Goal: Communication & Community: Answer question/provide support

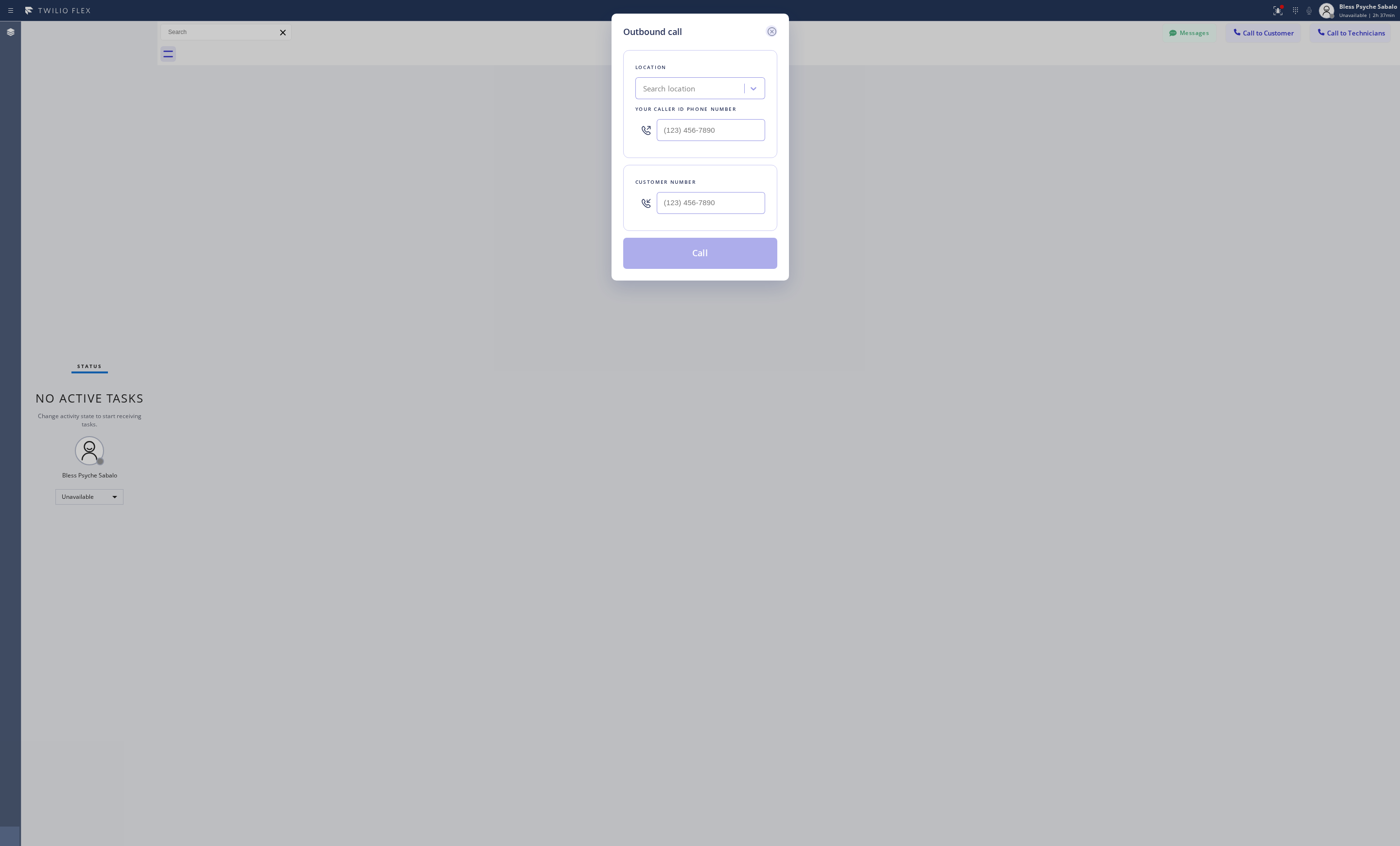
drag, startPoint x: 767, startPoint y: 30, endPoint x: 784, endPoint y: 27, distance: 17.3
click at [768, 30] on icon at bounding box center [772, 32] width 12 height 12
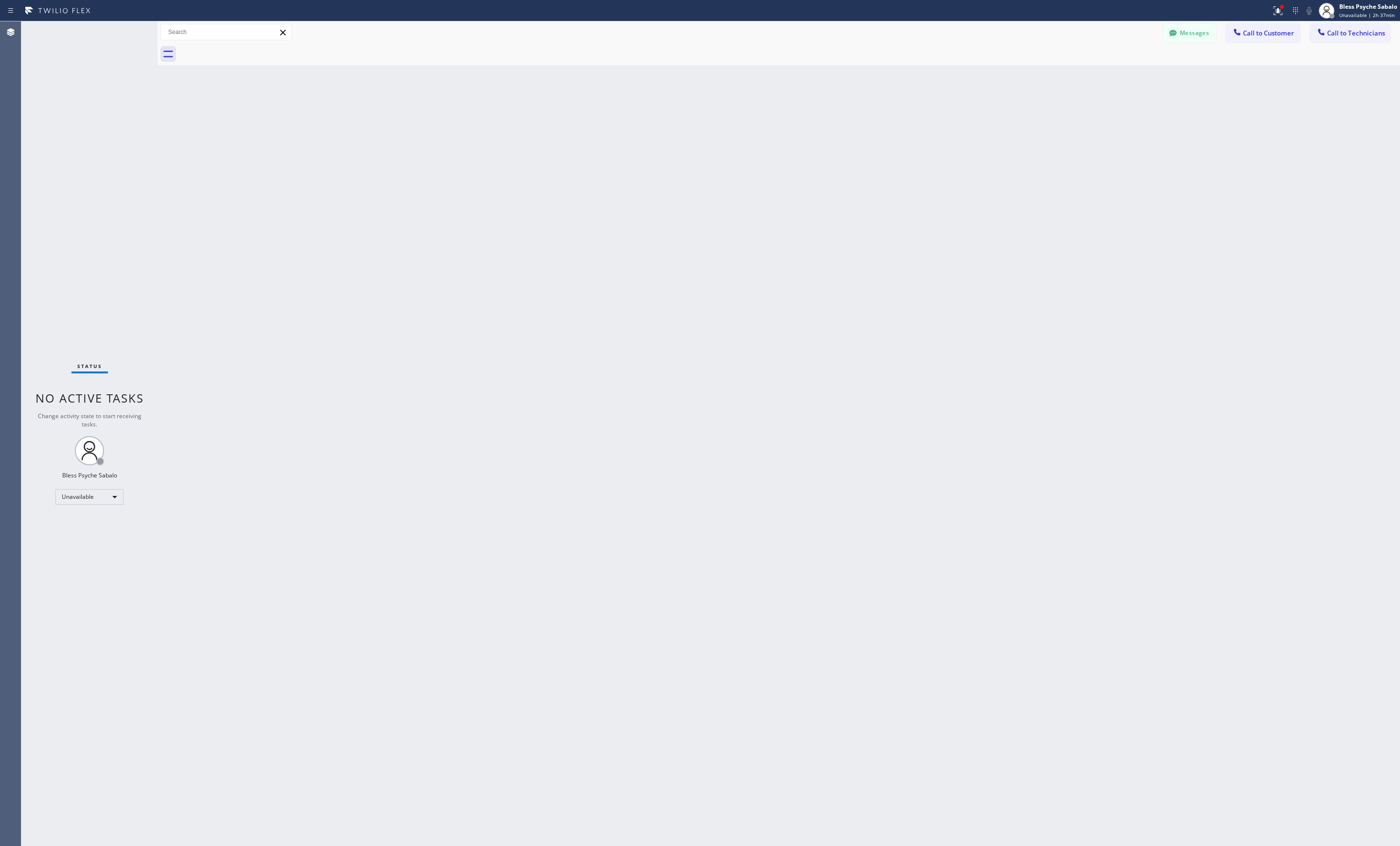
click at [1346, 41] on button "Call to Technicians" at bounding box center [1350, 33] width 80 height 19
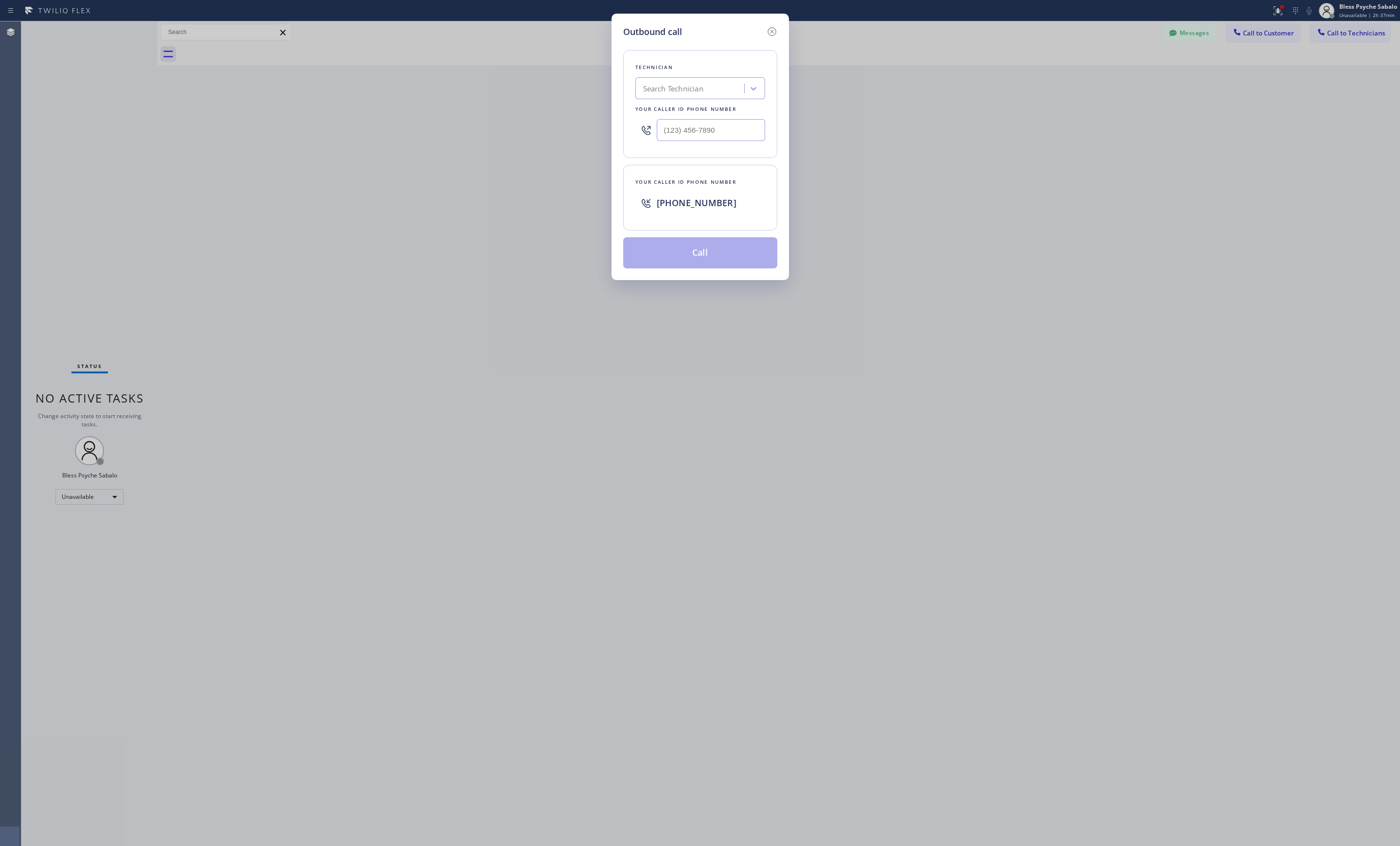
click at [671, 87] on div "Search Technician" at bounding box center [673, 88] width 61 height 11
type input "sam"
click at [712, 129] on div "Samuel Contreras" at bounding box center [700, 126] width 130 height 17
type input "[PHONE_NUMBER]"
click at [703, 246] on button "Call" at bounding box center [700, 253] width 154 height 31
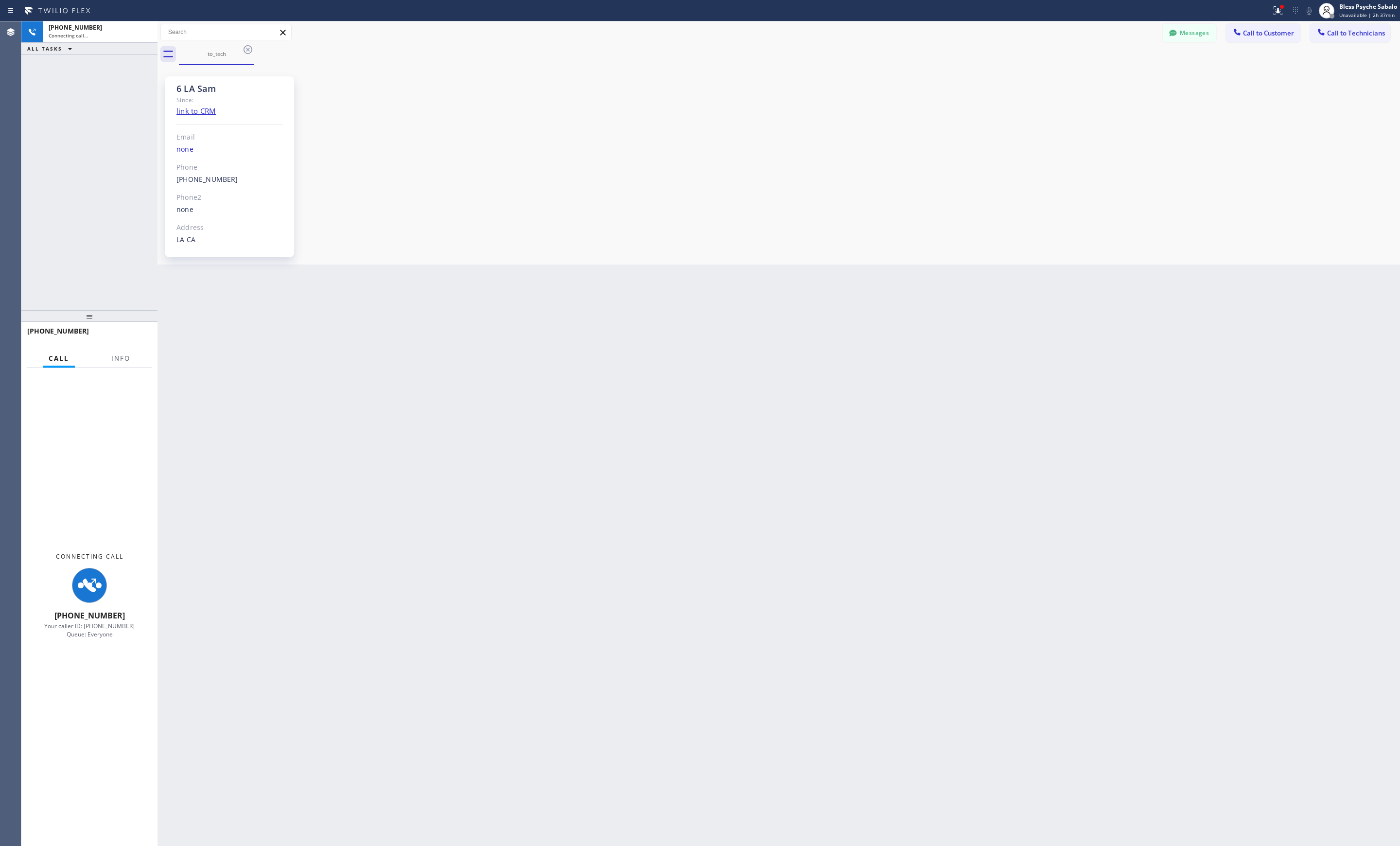
scroll to position [6196, 0]
click at [1218, 37] on div "Messages" at bounding box center [1194, 32] width 63 height 17
click at [1203, 41] on button "Messages" at bounding box center [1189, 33] width 54 height 19
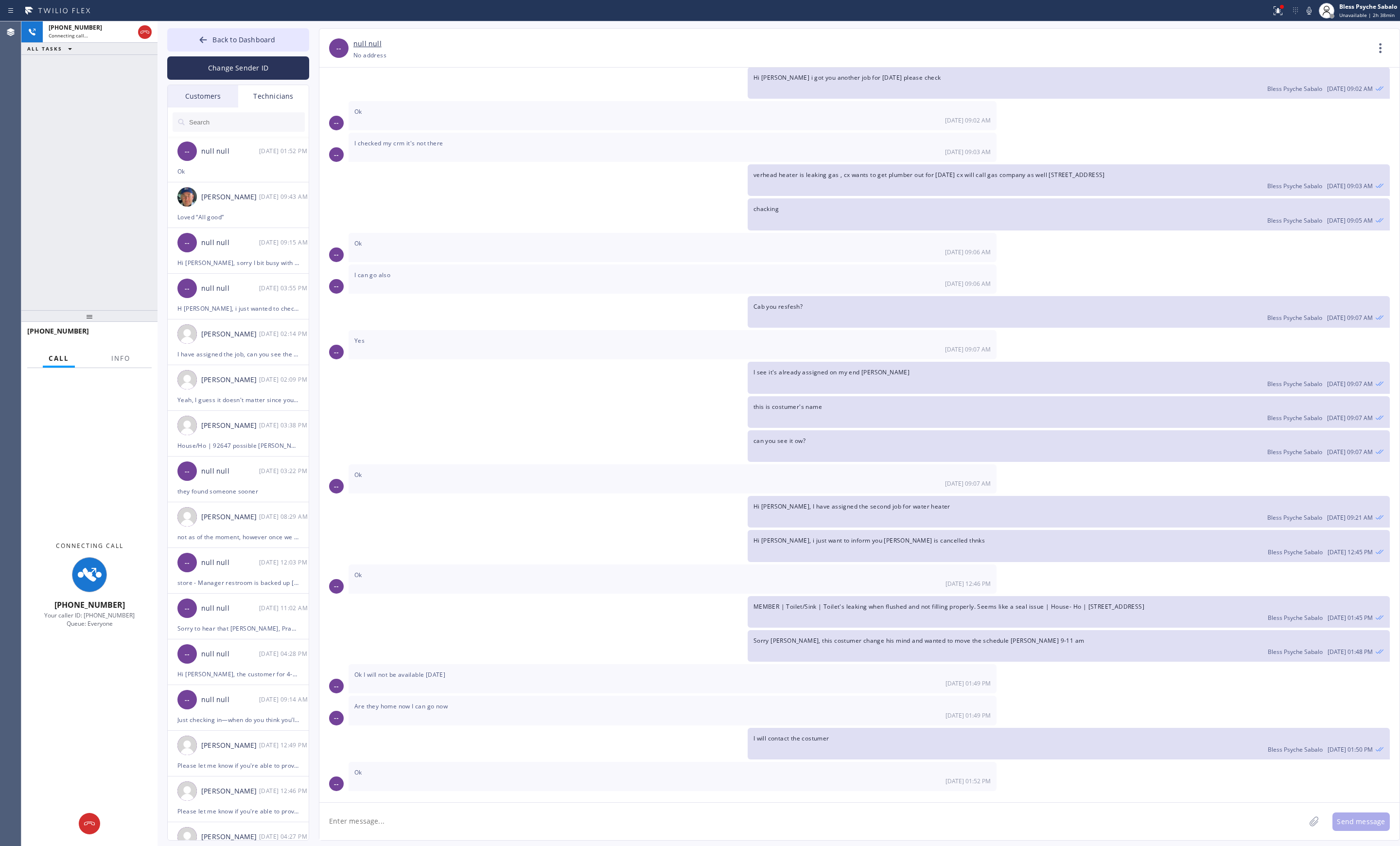
click at [437, 802] on div "Send message" at bounding box center [860, 820] width 1080 height 38
click at [417, 813] on textarea at bounding box center [812, 821] width 985 height 38
click at [415, 813] on textarea at bounding box center [812, 821] width 985 height 38
drag, startPoint x: 150, startPoint y: 27, endPoint x: 462, endPoint y: 491, distance: 559.1
click at [150, 27] on div at bounding box center [145, 32] width 14 height 12
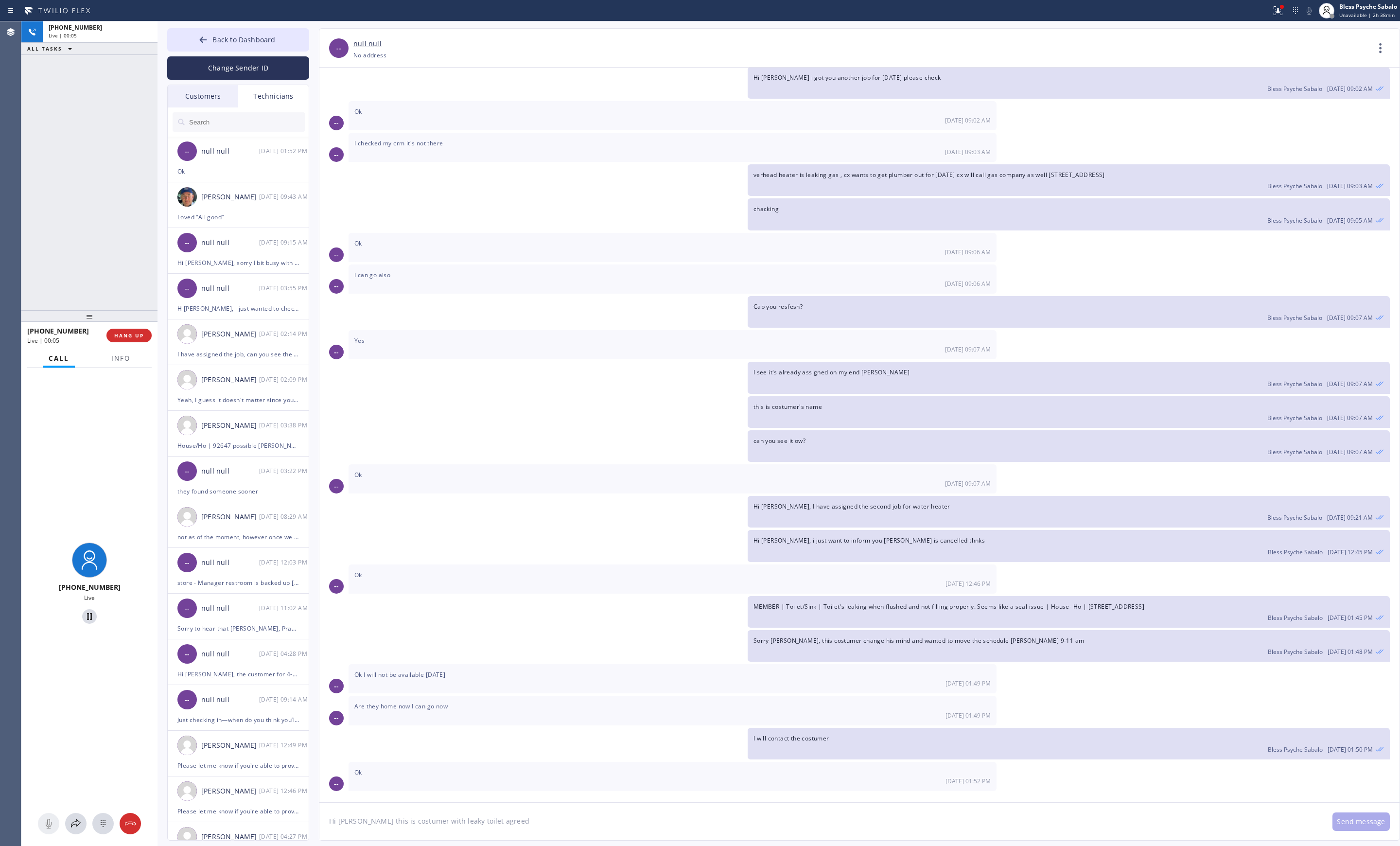
click at [533, 825] on textarea "Hi Sam this is costumer with leaky toilet agreed" at bounding box center [821, 821] width 1003 height 38
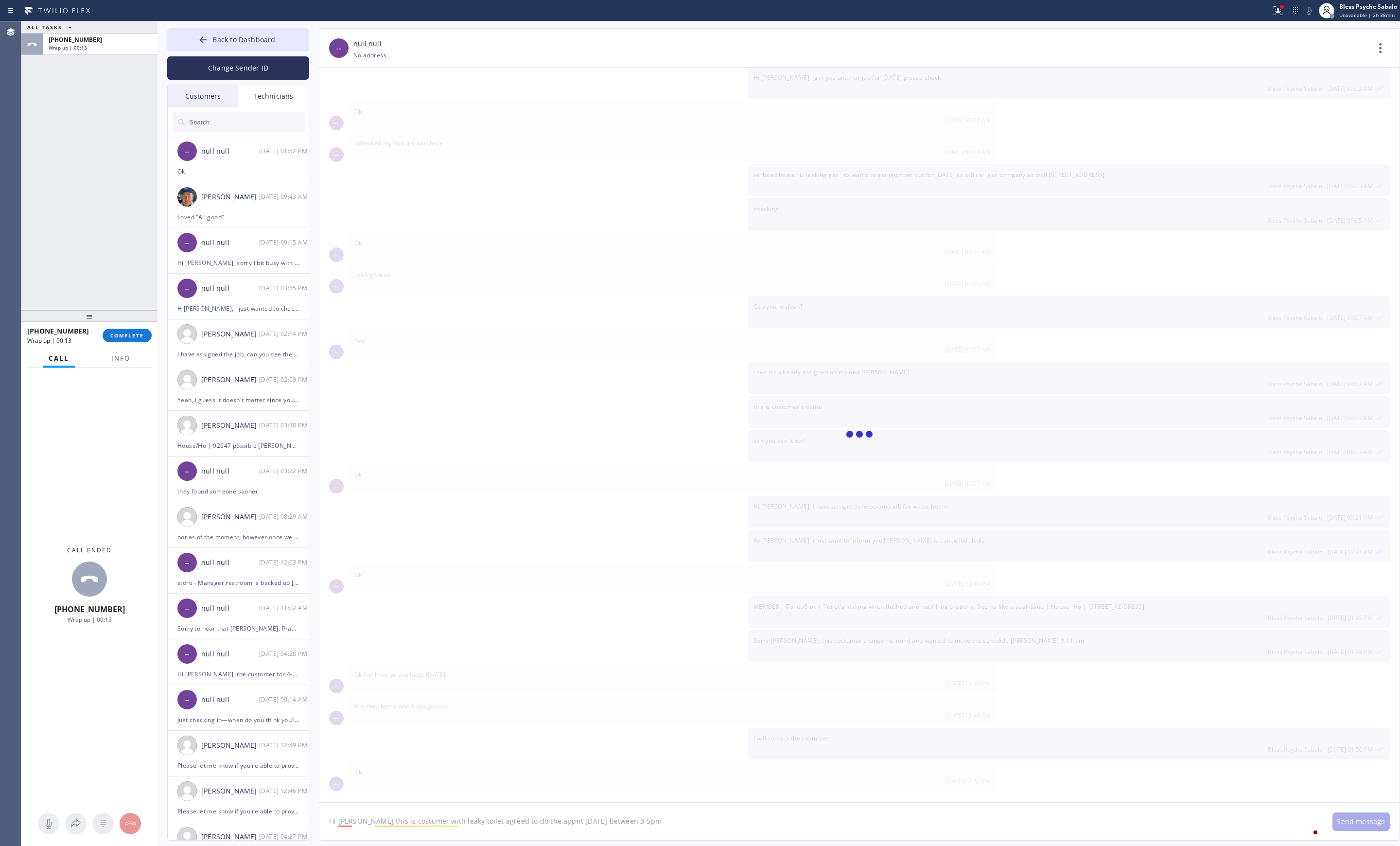
click at [546, 816] on textarea "Hi Sam this is costumer with leaky toilet agreed to do the appnt today between …" at bounding box center [821, 821] width 1003 height 38
type textarea "Hi Sam this is costumer with leaky toilet agreed to do the appnt today between …"
click at [121, 42] on div "[PHONE_NUMBER]" at bounding box center [100, 40] width 103 height 9
click at [115, 332] on span "COMPLETE" at bounding box center [126, 335] width 33 height 7
click at [125, 232] on div "ALL TASKS ALL TASKS ACTIVE TASKS TASKS IN WRAP UP +13103676750 Wrap up | 00:53" at bounding box center [89, 166] width 136 height 289
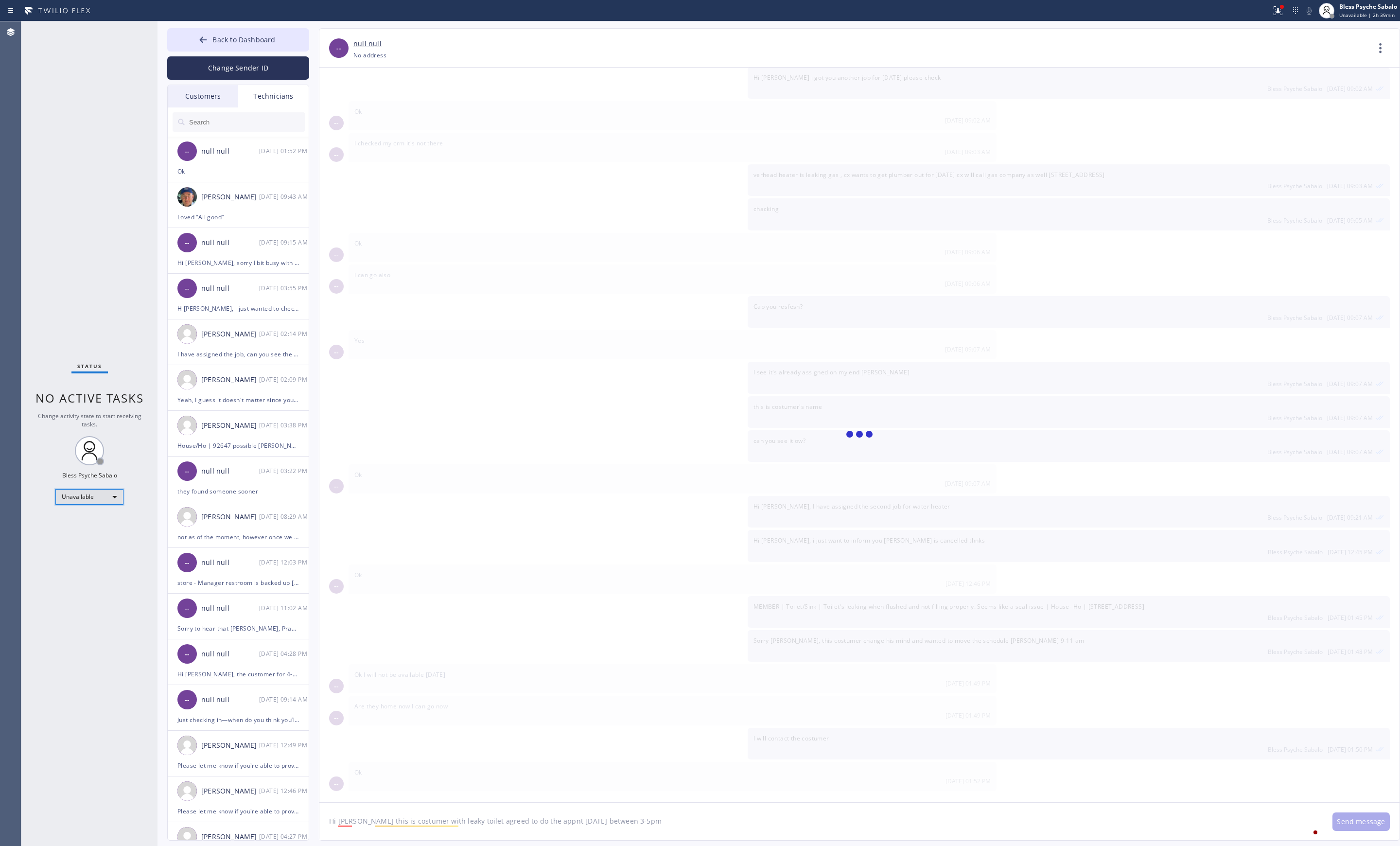
drag, startPoint x: 79, startPoint y: 500, endPoint x: 79, endPoint y: 495, distance: 5.0
click at [79, 495] on div "Unavailable" at bounding box center [90, 496] width 68 height 15
click at [85, 518] on li "Available" at bounding box center [88, 523] width 66 height 12
click at [119, 342] on div "Status No active tasks Change activity state to start receiving tasks. Bless Ps…" at bounding box center [89, 433] width 136 height 824
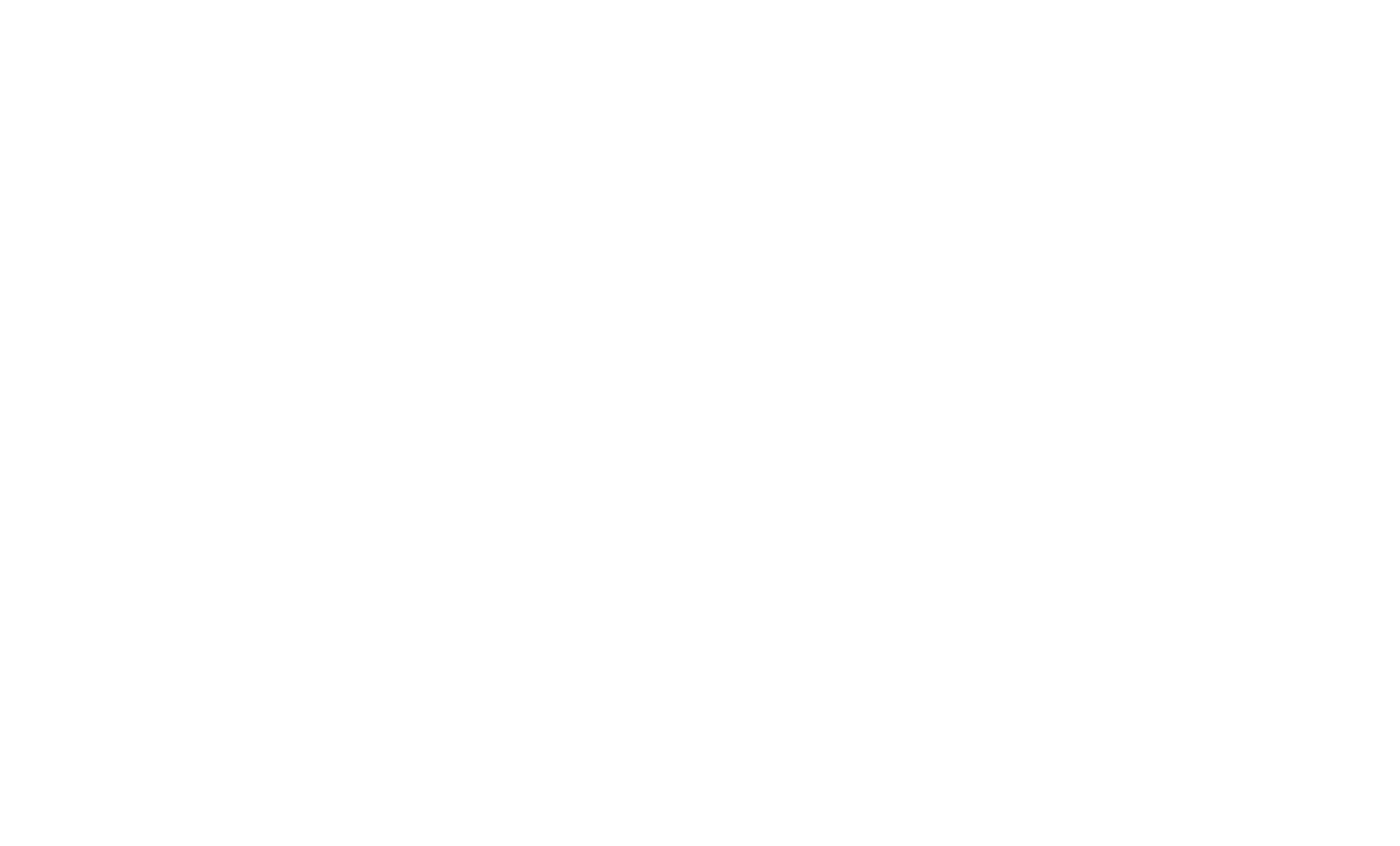
click at [67, 95] on div at bounding box center [700, 423] width 1400 height 846
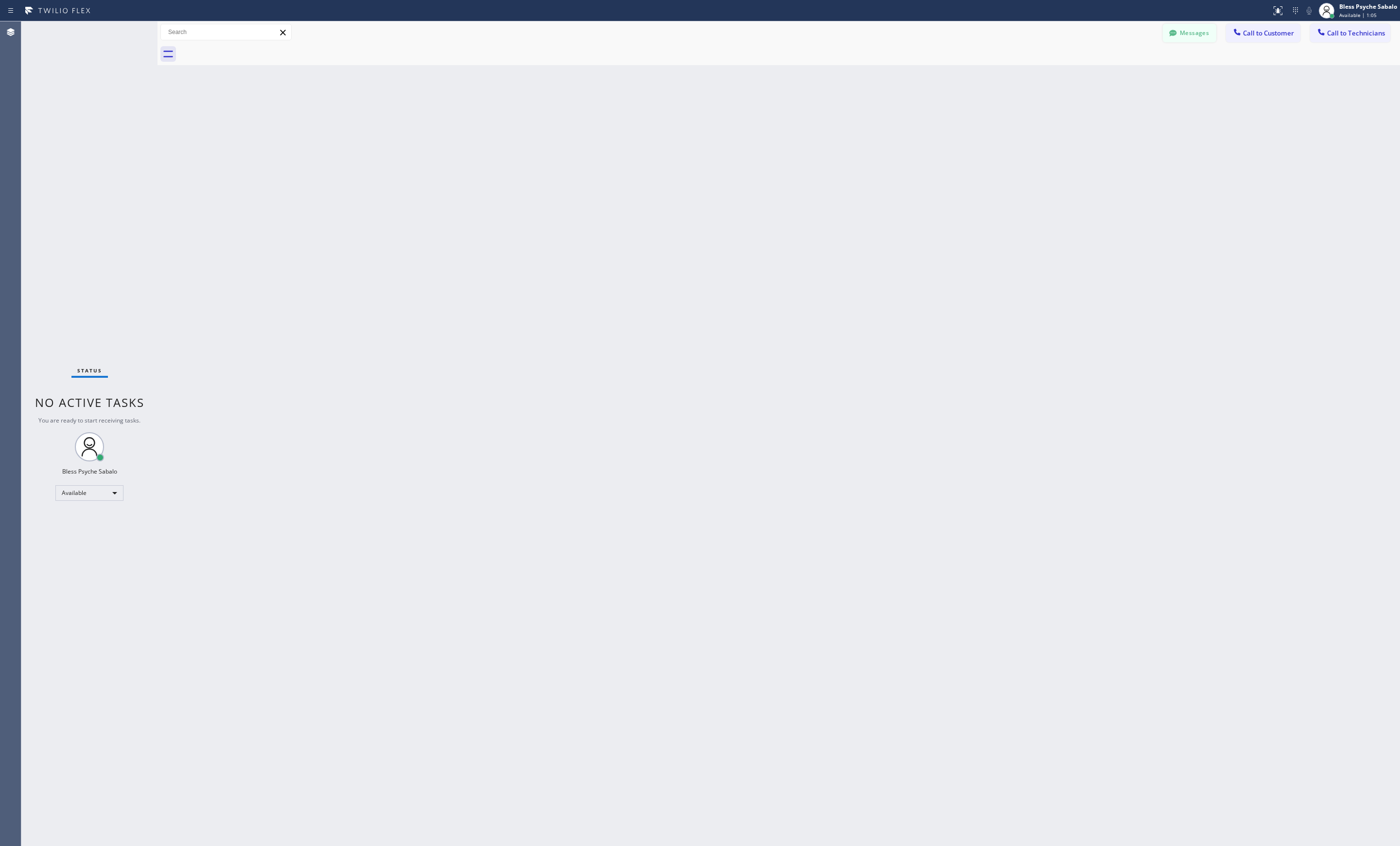
click at [768, 197] on div "Back to Dashboard Change Sender ID Customers Technicians Select a contact Outbo…" at bounding box center [779, 433] width 1243 height 824
click at [1188, 30] on button "Messages" at bounding box center [1189, 33] width 54 height 19
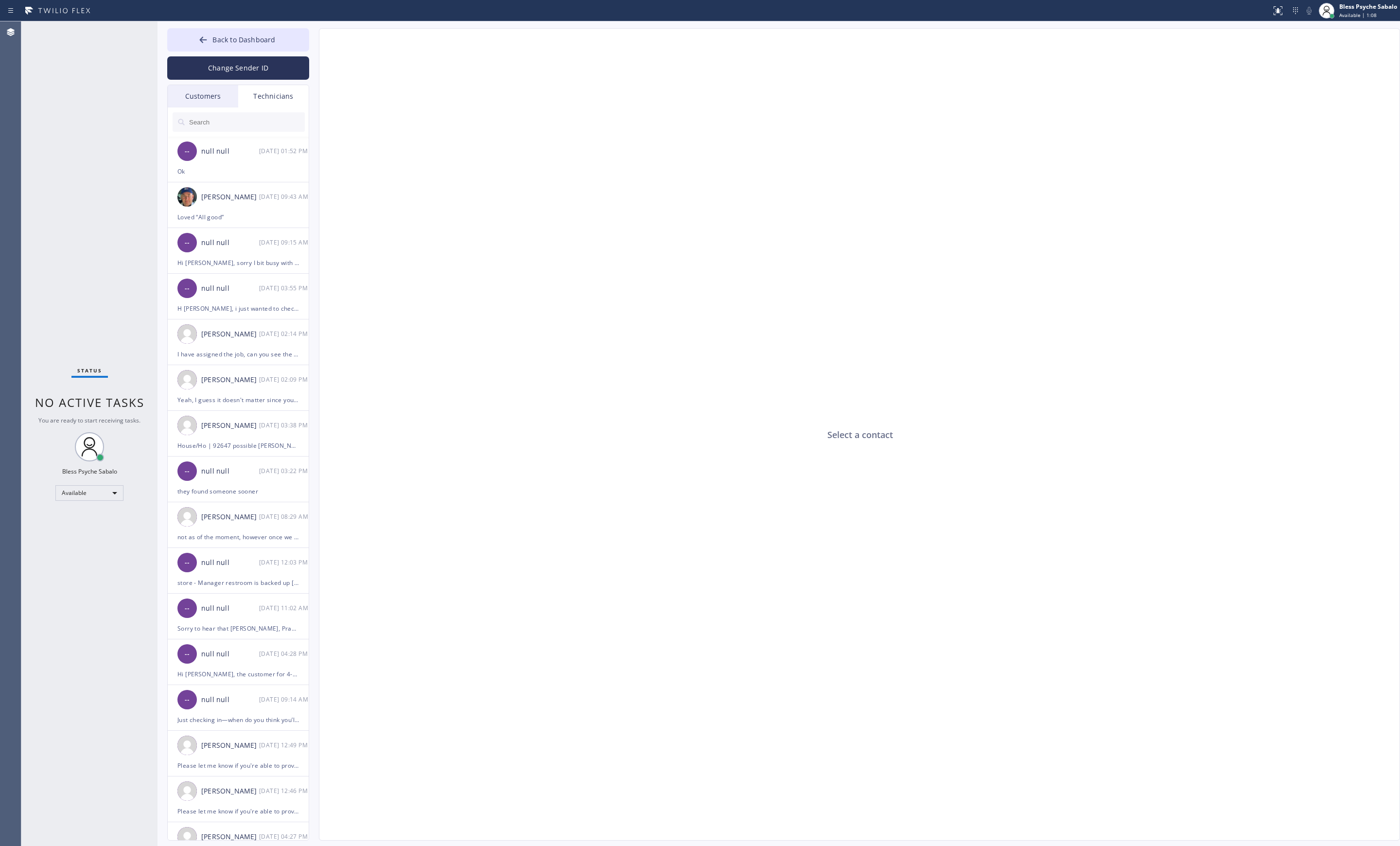
click at [287, 100] on div "Technicians" at bounding box center [274, 97] width 70 height 22
click at [285, 100] on div "Technicians" at bounding box center [274, 97] width 70 height 22
drag, startPoint x: 264, startPoint y: 129, endPoint x: 267, endPoint y: 119, distance: 10.4
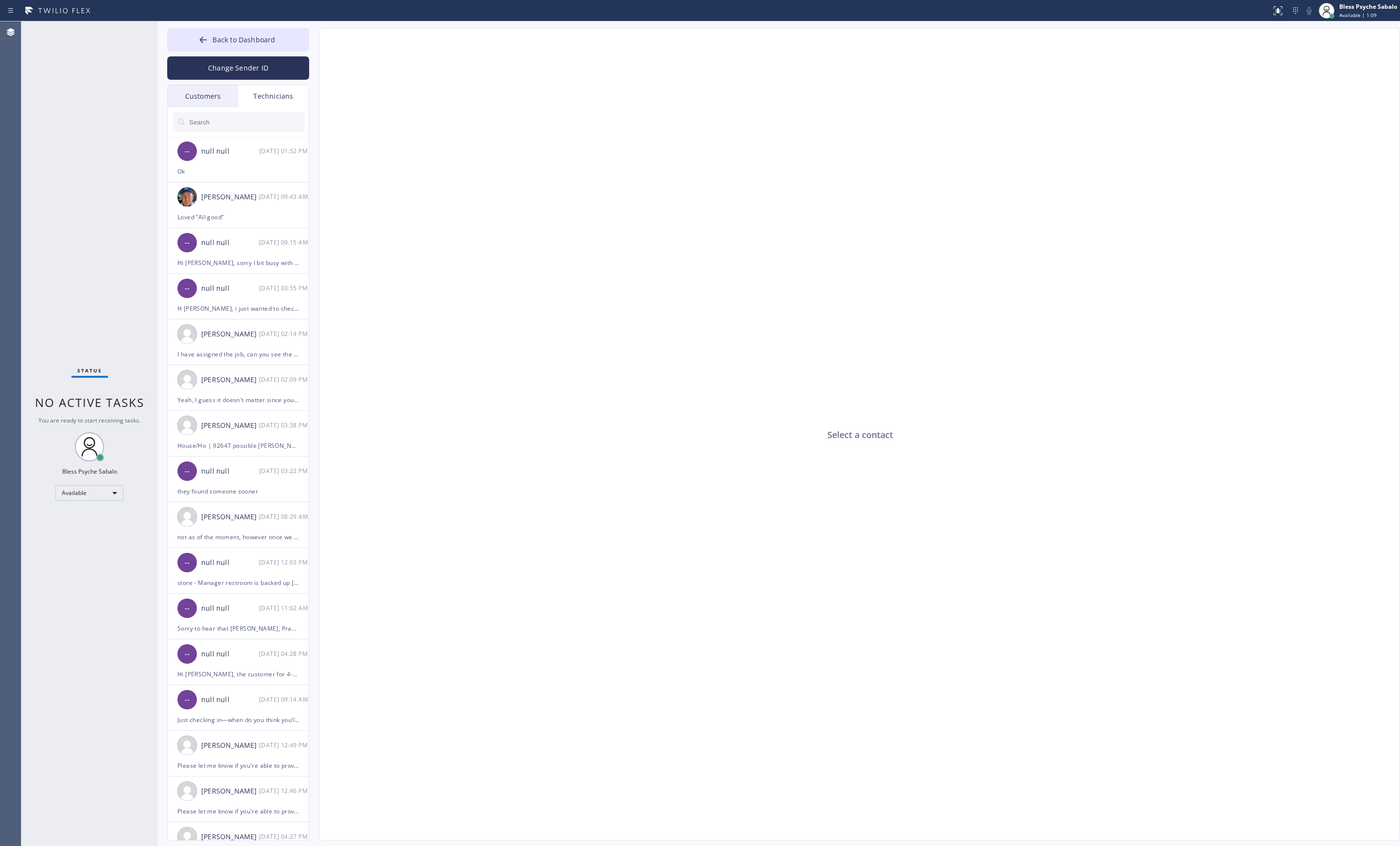
click at [267, 121] on input "text" at bounding box center [246, 121] width 116 height 20
click at [267, 119] on input "text" at bounding box center [246, 121] width 116 height 20
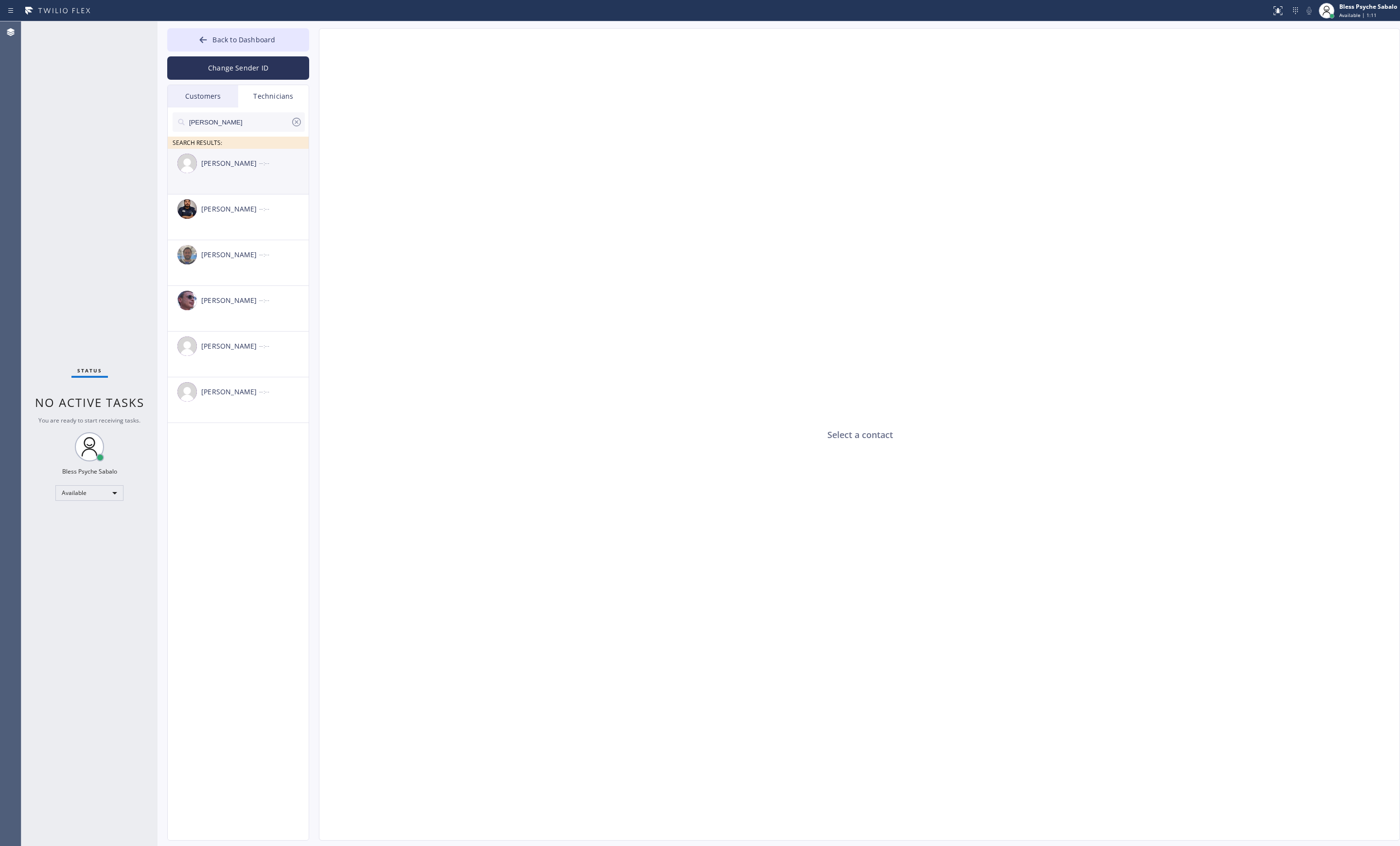
type input "sam"
click at [219, 166] on div "Sarvar Umirdinov" at bounding box center [230, 163] width 58 height 11
click at [227, 208] on div "Samuel Contreras" at bounding box center [230, 209] width 58 height 11
click at [397, 818] on textarea at bounding box center [812, 821] width 985 height 38
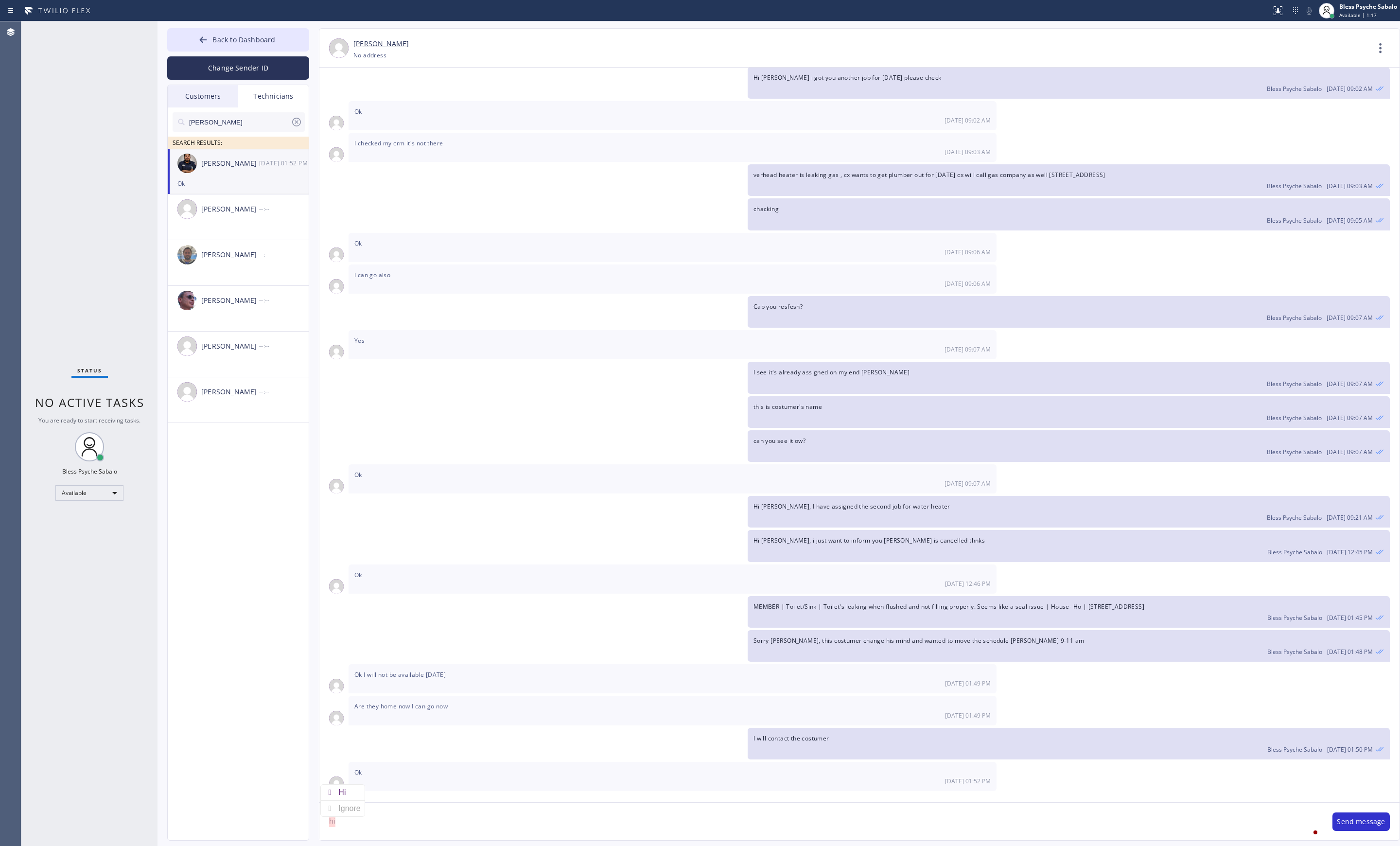
type textarea "hi"
click at [333, 791] on div "08/05/2025 Hi Sam, My name is Red. One of the dispatchers here at 5 Star Plumbi…" at bounding box center [860, 430] width 1080 height 726
click at [363, 825] on textarea "hi" at bounding box center [821, 821] width 1003 height 38
drag, startPoint x: 363, startPoint y: 825, endPoint x: 339, endPoint y: 816, distance: 25.6
click at [325, 821] on textarea "hi" at bounding box center [821, 821] width 1003 height 38
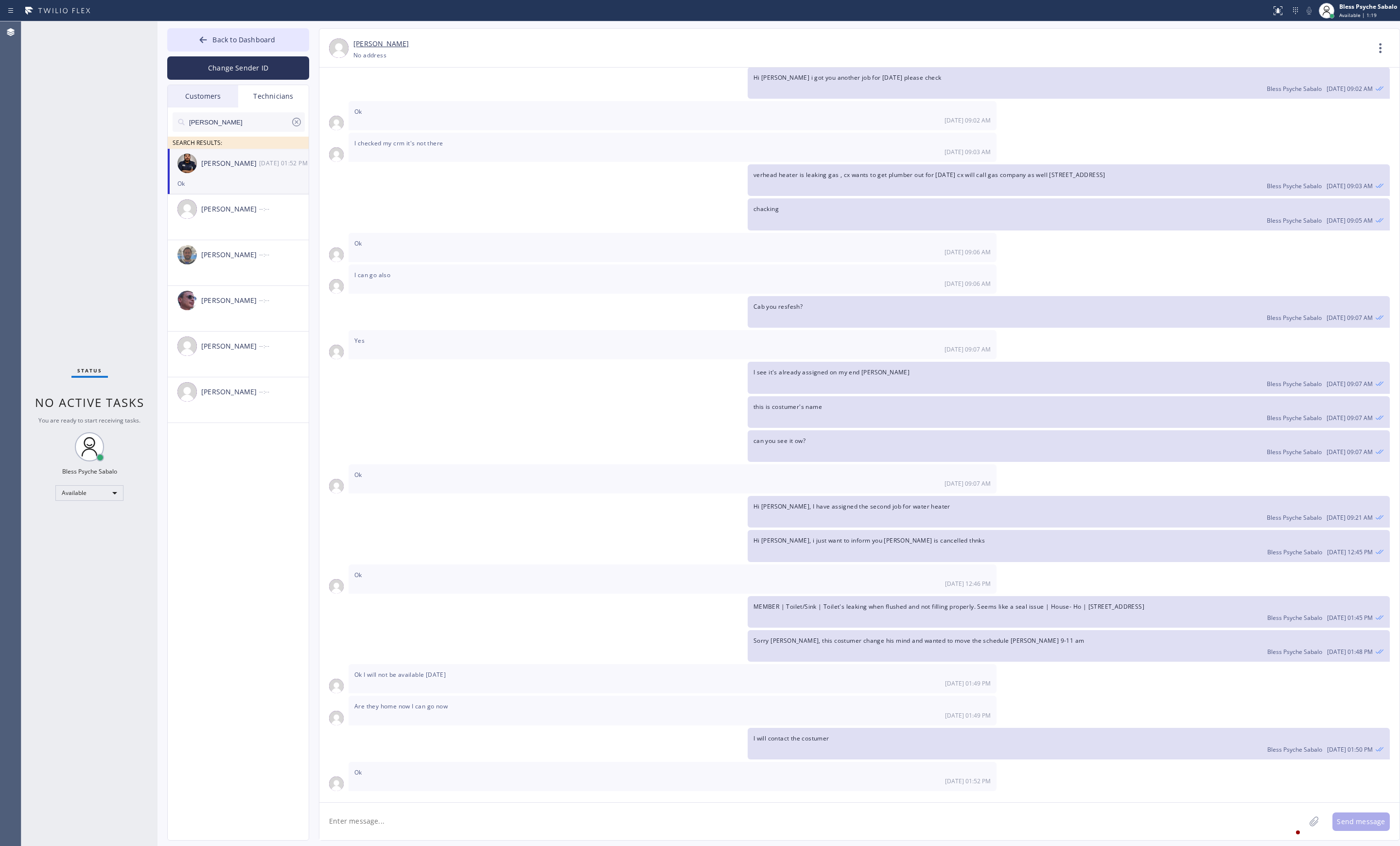
type textarea "g"
click at [356, 796] on div "Hi Sam," at bounding box center [378, 792] width 79 height 15
click at [485, 831] on textarea "Hi Sam, cx with leaky toilet agreed to do the" at bounding box center [821, 821] width 1003 height 38
type textarea "Hi [PERSON_NAME], cx with leaky toilet agreed to do the appnt [DATE] 3-5pm"
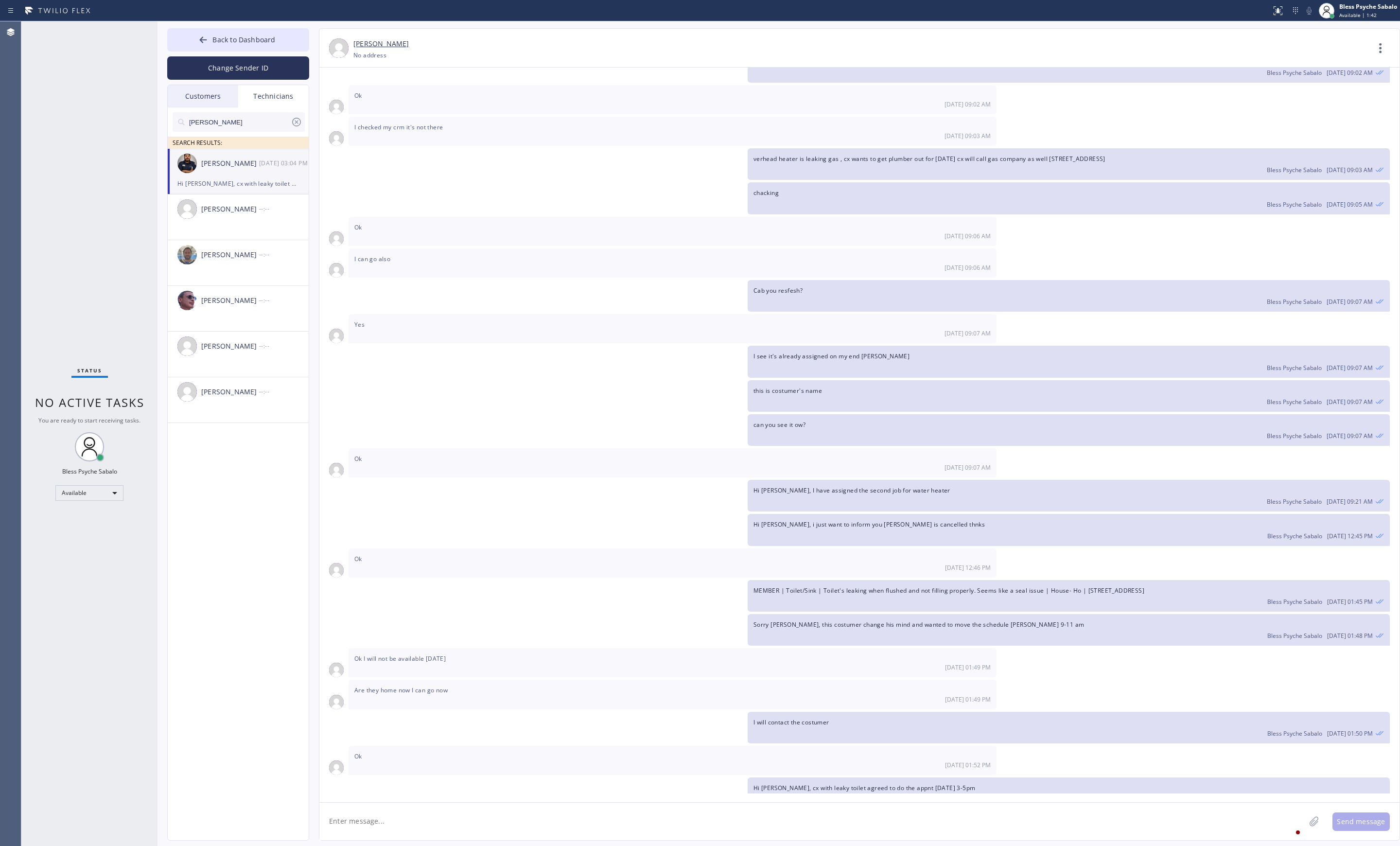
scroll to position [6230, 0]
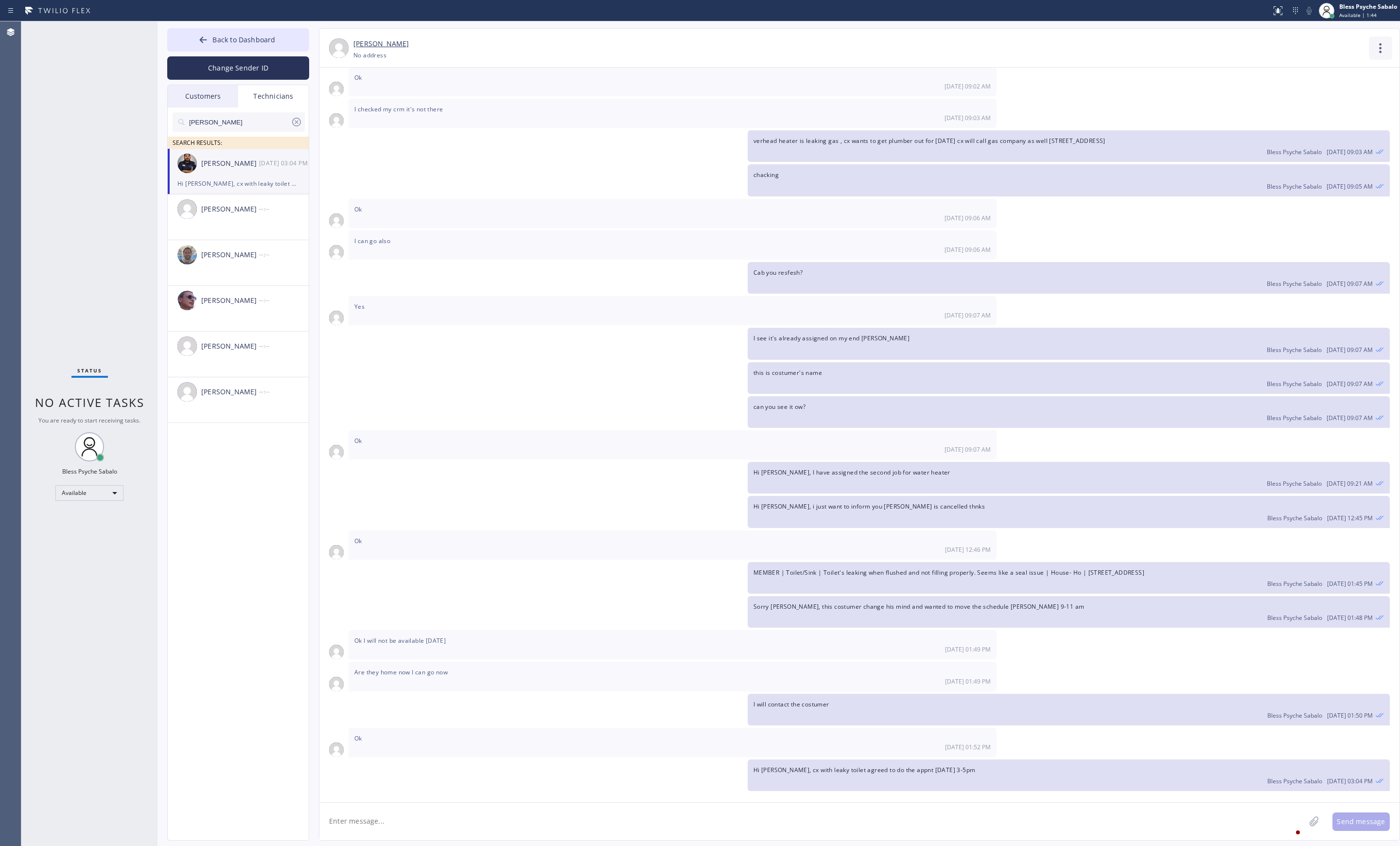
click at [1373, 48] on icon at bounding box center [1379, 48] width 23 height 23
click at [463, 820] on div at bounding box center [700, 423] width 1400 height 846
click at [459, 806] on textarea at bounding box center [812, 821] width 985 height 38
type textarea "assigning the job now"
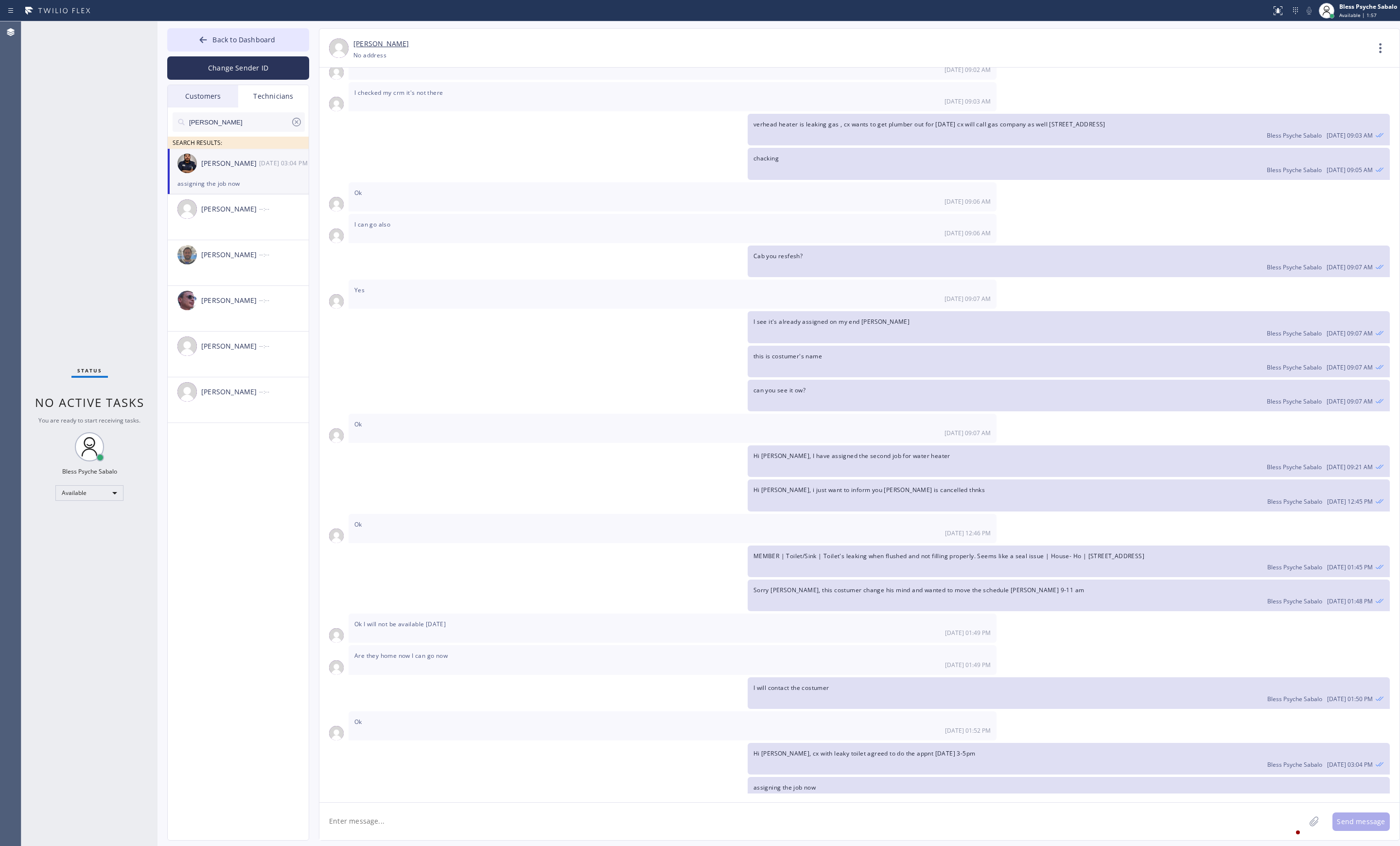
scroll to position [6264, 0]
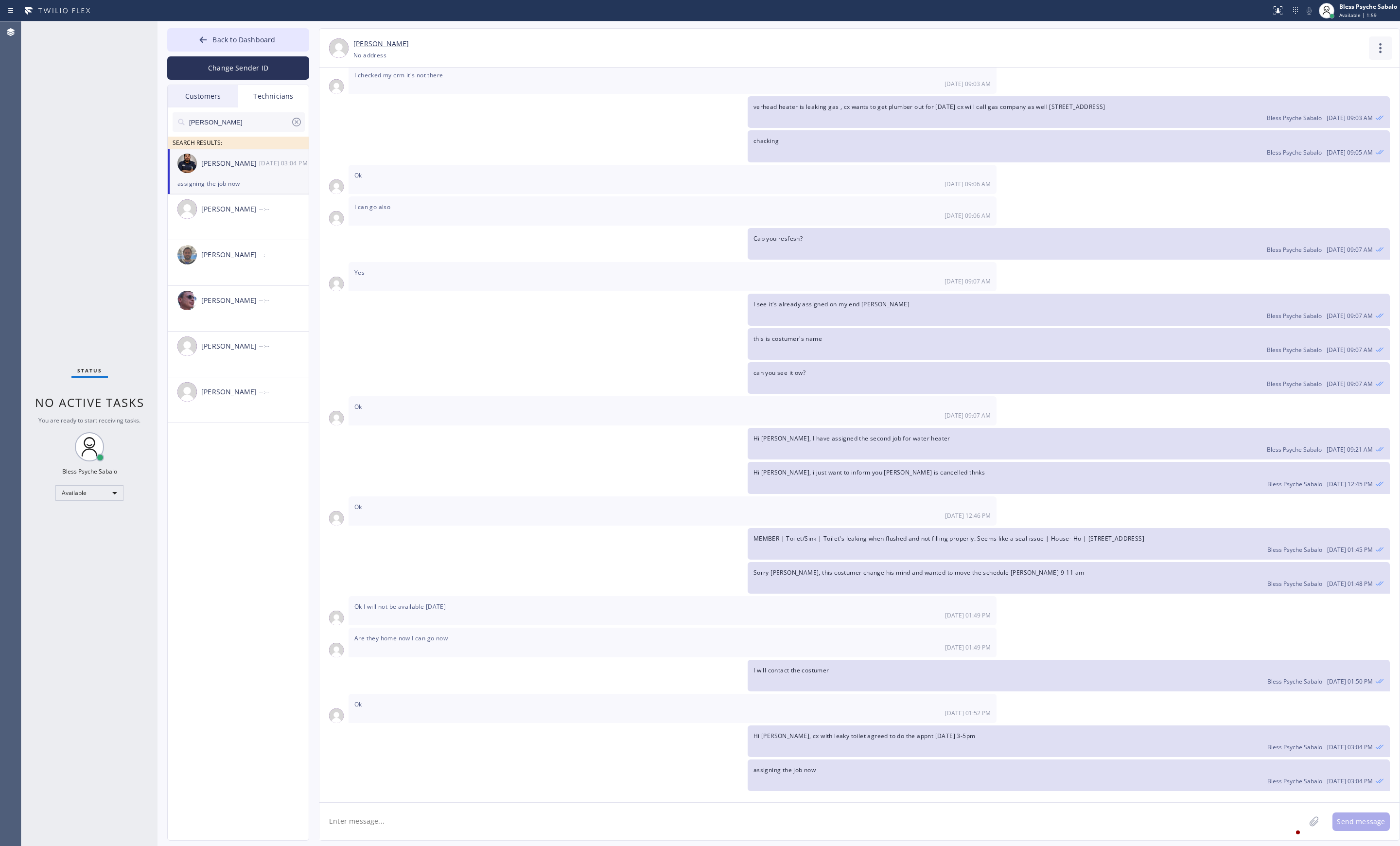
click at [1374, 55] on icon at bounding box center [1379, 48] width 23 height 23
click at [1319, 95] on li "Call to Technician" at bounding box center [1321, 100] width 141 height 26
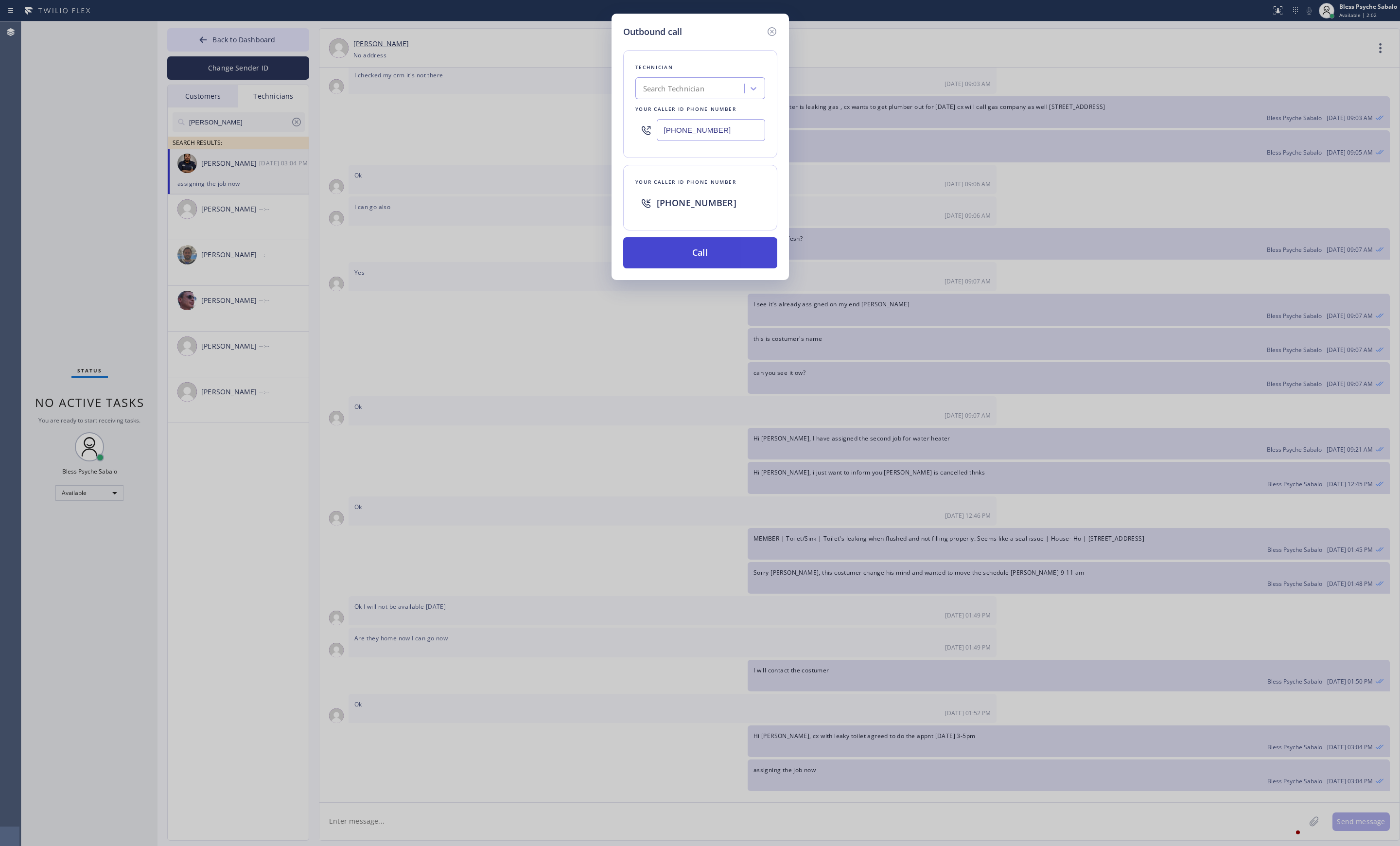
click at [705, 259] on button "Call" at bounding box center [700, 253] width 154 height 31
click at [637, 377] on div "Outbound call Technician Search Technician Your caller id phone number (858) 88…" at bounding box center [700, 423] width 1400 height 846
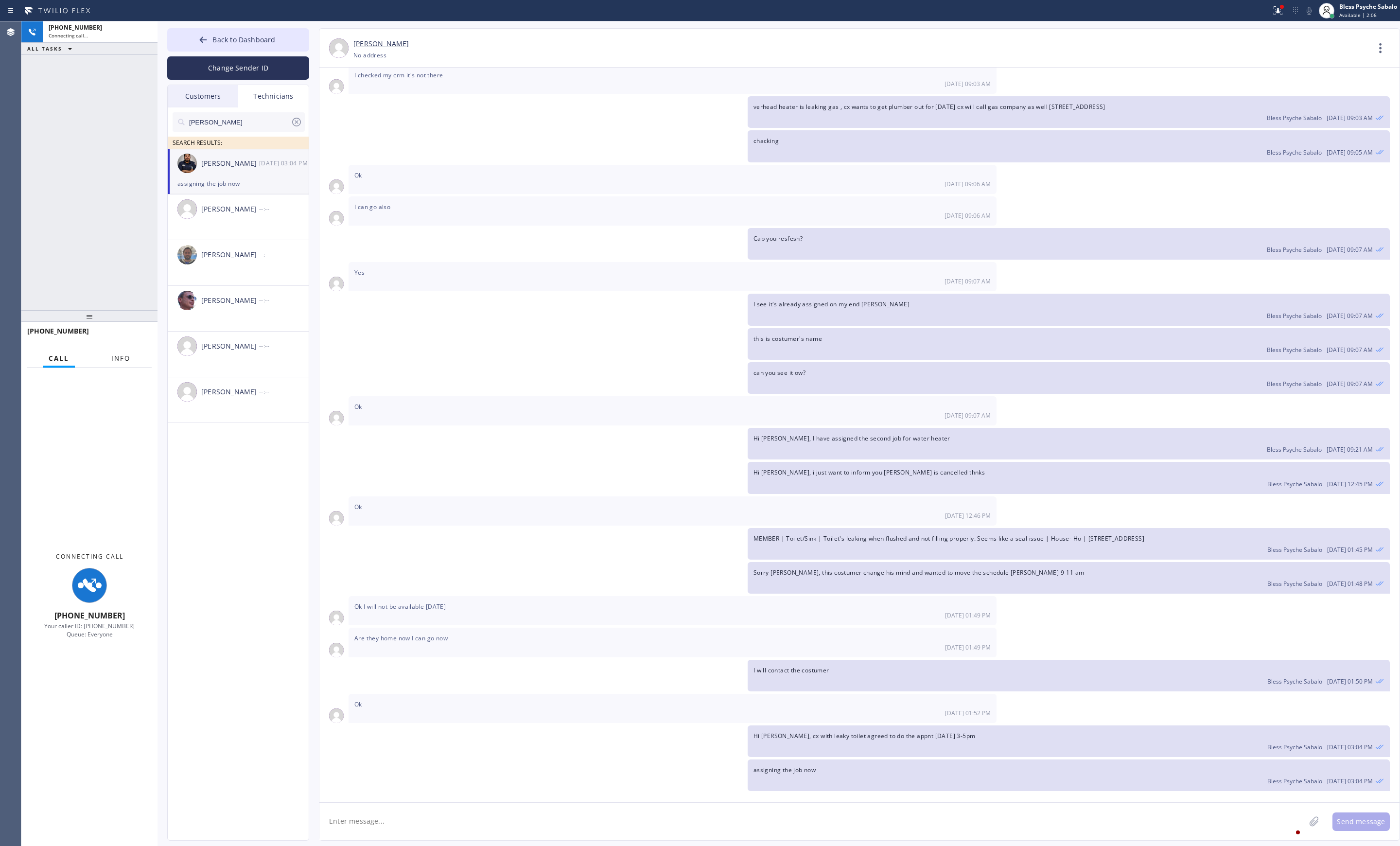
click at [111, 360] on span "Info" at bounding box center [121, 358] width 19 height 9
click at [112, 30] on div "+18588807808" at bounding box center [100, 27] width 103 height 9
click at [66, 366] on div at bounding box center [57, 367] width 30 height 2
click at [66, 361] on span "Call" at bounding box center [58, 358] width 19 height 9
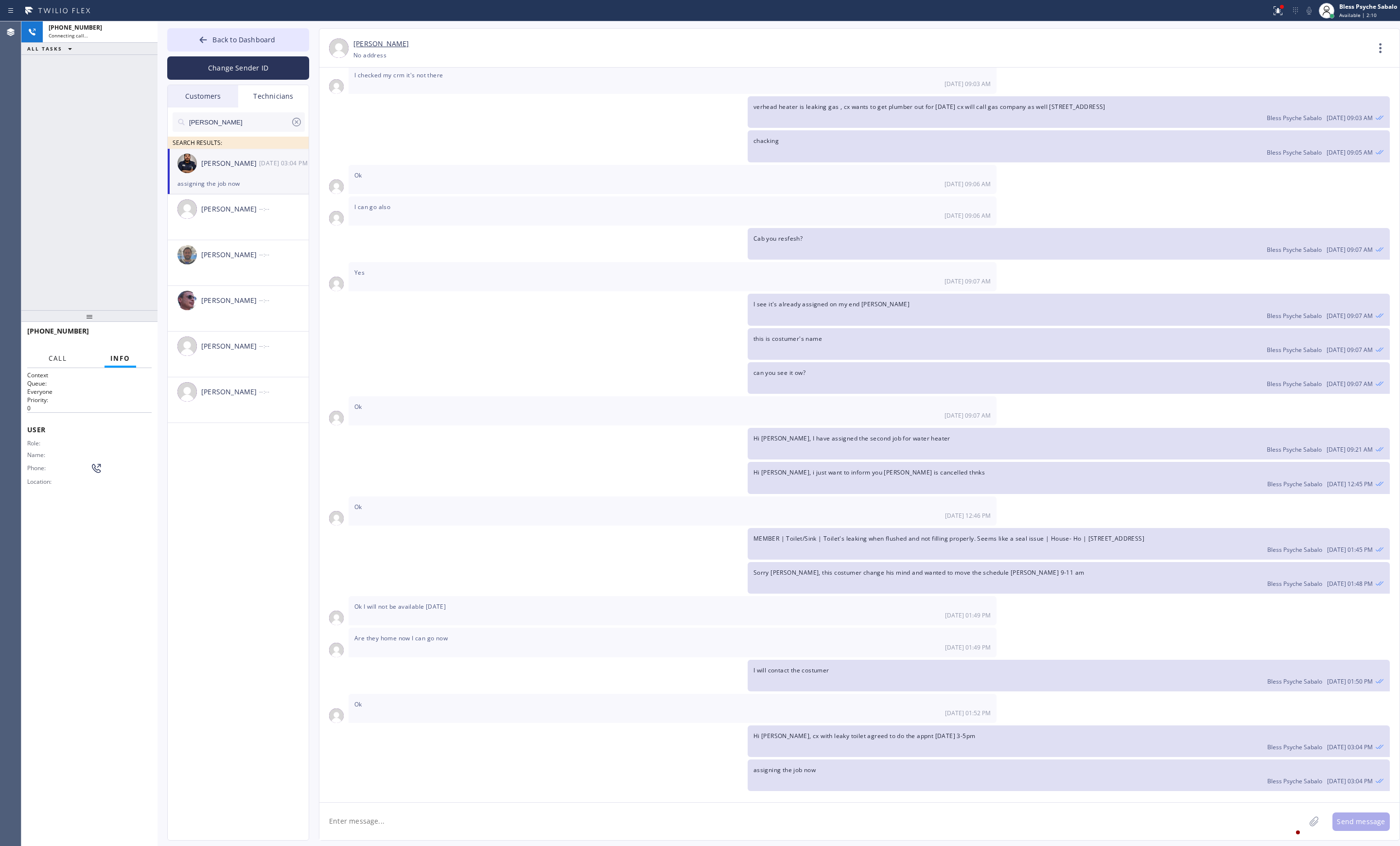
click at [66, 361] on span "Call" at bounding box center [58, 358] width 19 height 9
click at [57, 360] on span "Call" at bounding box center [59, 358] width 21 height 9
drag, startPoint x: 57, startPoint y: 360, endPoint x: 62, endPoint y: 408, distance: 48.3
click at [57, 361] on span "Call" at bounding box center [59, 358] width 21 height 9
click at [82, 487] on div "Connecting Call +18588807808 Your caller ID: +12138161472 Queue: Everyone" at bounding box center [89, 595] width 136 height 455
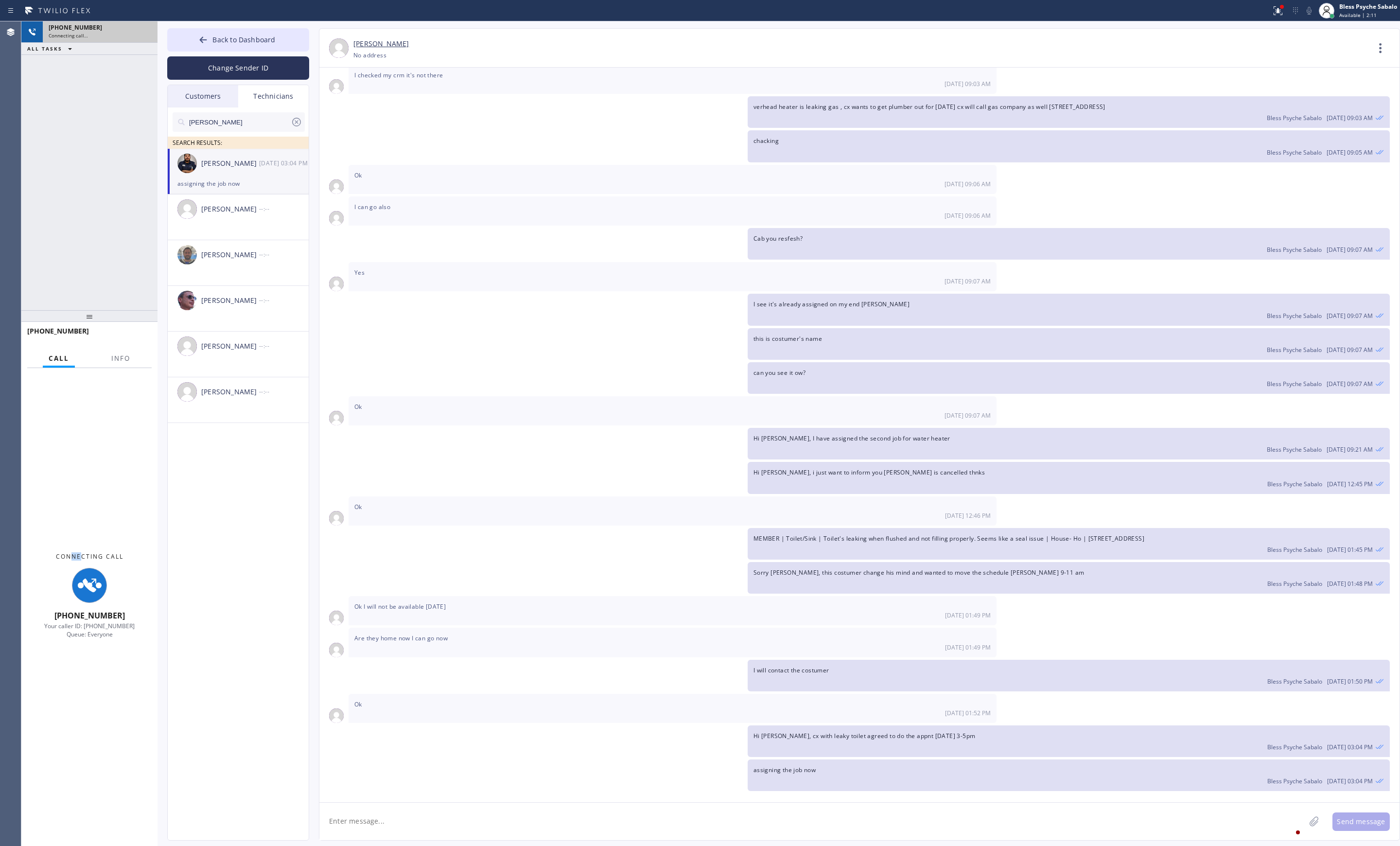
click at [103, 22] on div "+18588807808 Connecting call…" at bounding box center [98, 32] width 111 height 21
click at [361, 269] on span "Yes" at bounding box center [360, 273] width 10 height 9
click at [543, 264] on div "Yes 08/22 09:07 AM" at bounding box center [673, 277] width 648 height 29
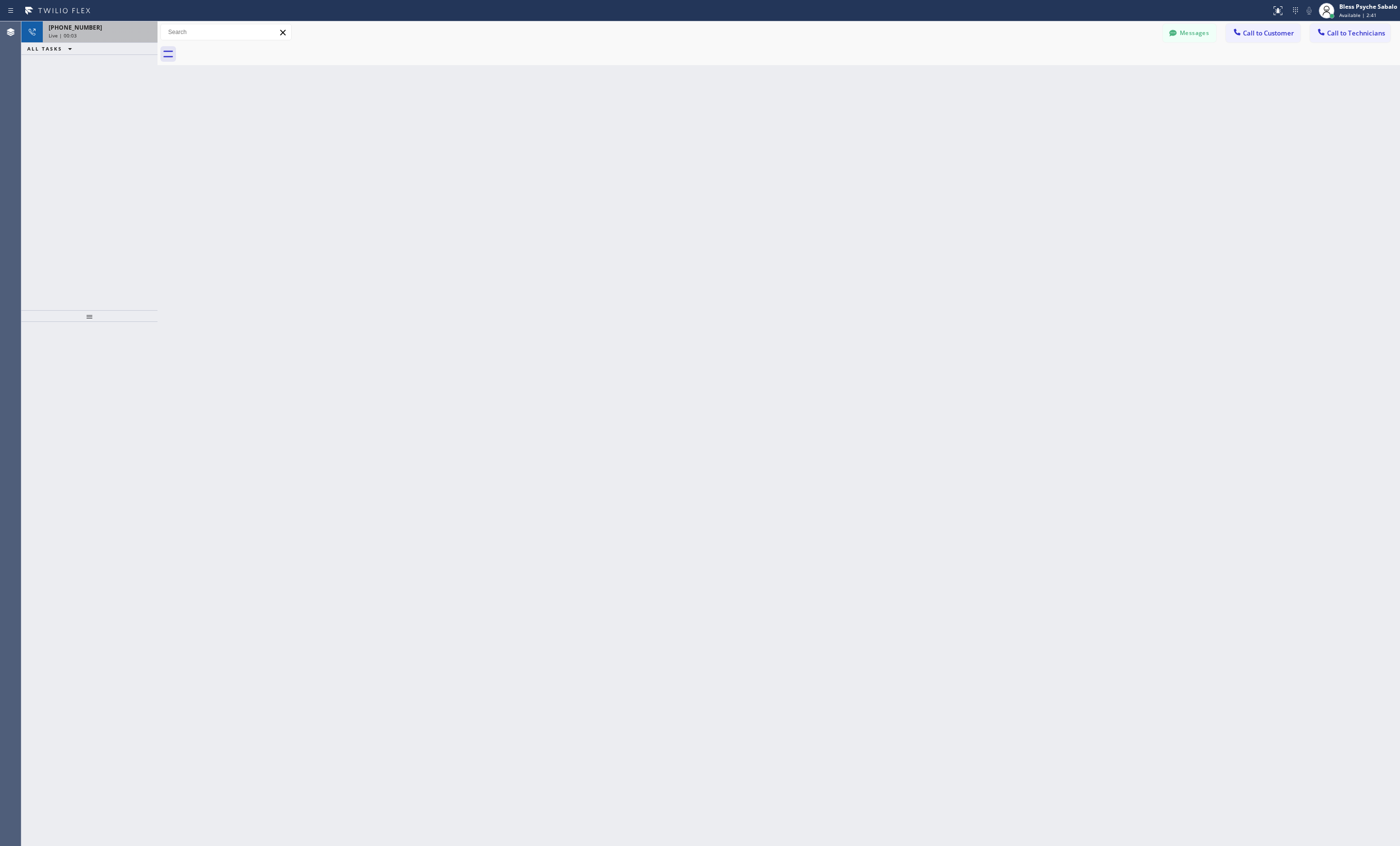
drag, startPoint x: 121, startPoint y: 40, endPoint x: 150, endPoint y: 47, distance: 29.8
click at [121, 40] on div "+18588807808 Live | 00:03" at bounding box center [98, 32] width 111 height 21
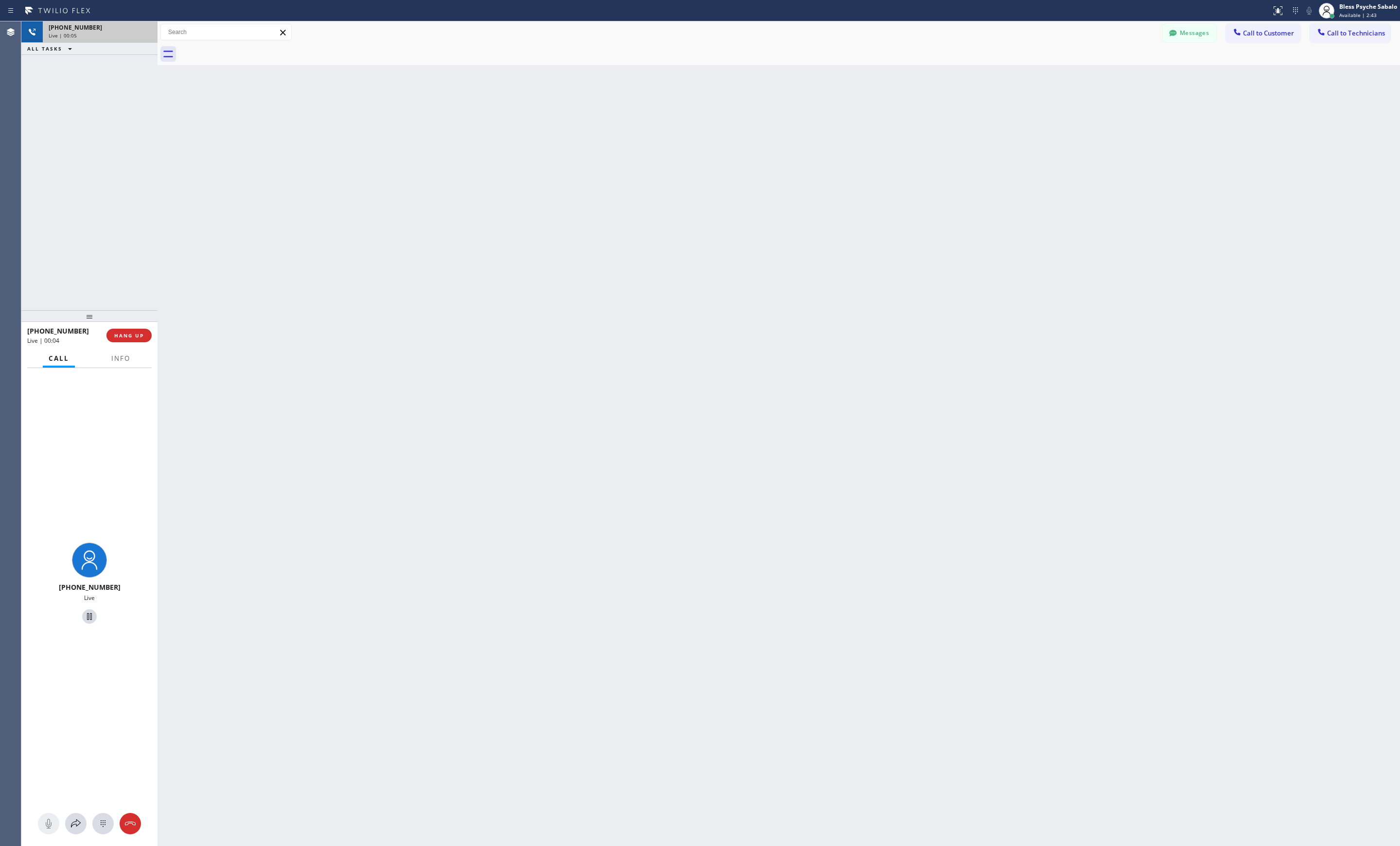
click at [115, 31] on div "+18588807808" at bounding box center [100, 27] width 103 height 9
click at [128, 328] on button "HANG UP" at bounding box center [129, 335] width 45 height 14
drag, startPoint x: 314, startPoint y: 172, endPoint x: 1218, endPoint y: 100, distance: 906.9
click at [745, 138] on div "Back to Dashboard Change Sender ID Customers Technicians AM [PERSON_NAME] [DATE…" at bounding box center [779, 433] width 1243 height 824
click at [1191, 45] on div at bounding box center [789, 55] width 1221 height 22
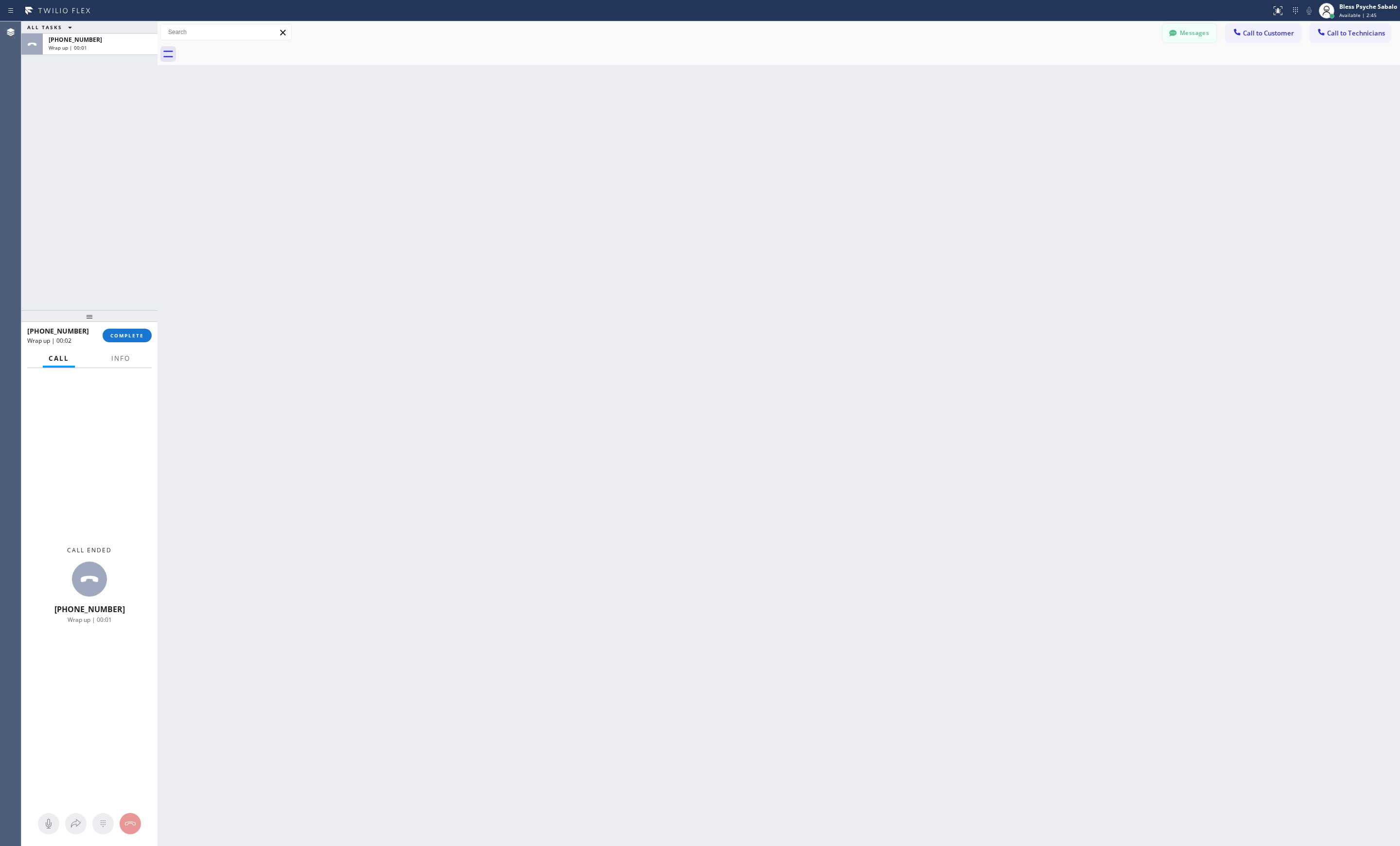
drag, startPoint x: 1186, startPoint y: 38, endPoint x: 1137, endPoint y: 48, distance: 50.0
click at [1182, 37] on button "Messages" at bounding box center [1189, 33] width 54 height 19
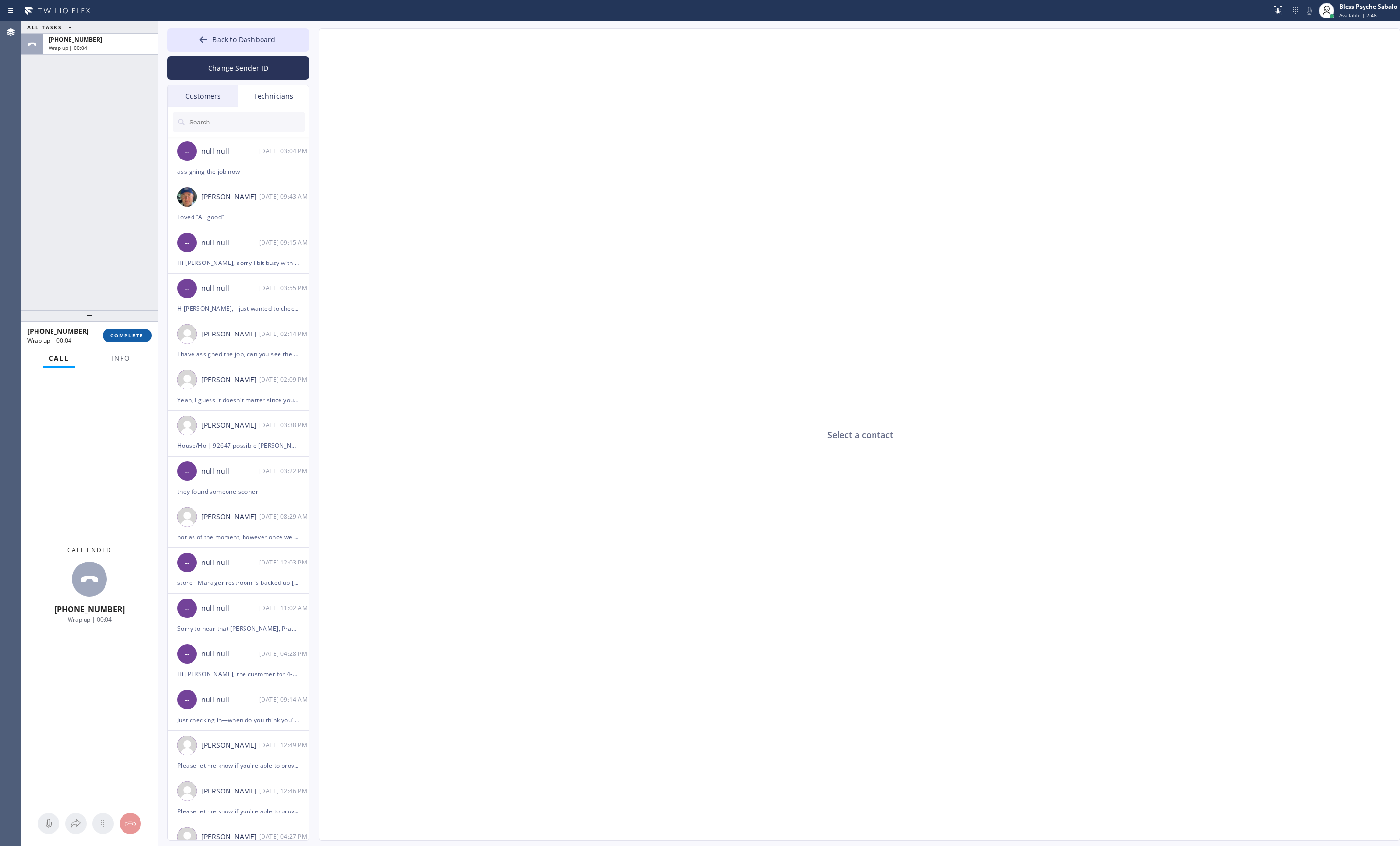
click at [127, 337] on span "COMPLETE" at bounding box center [126, 335] width 33 height 7
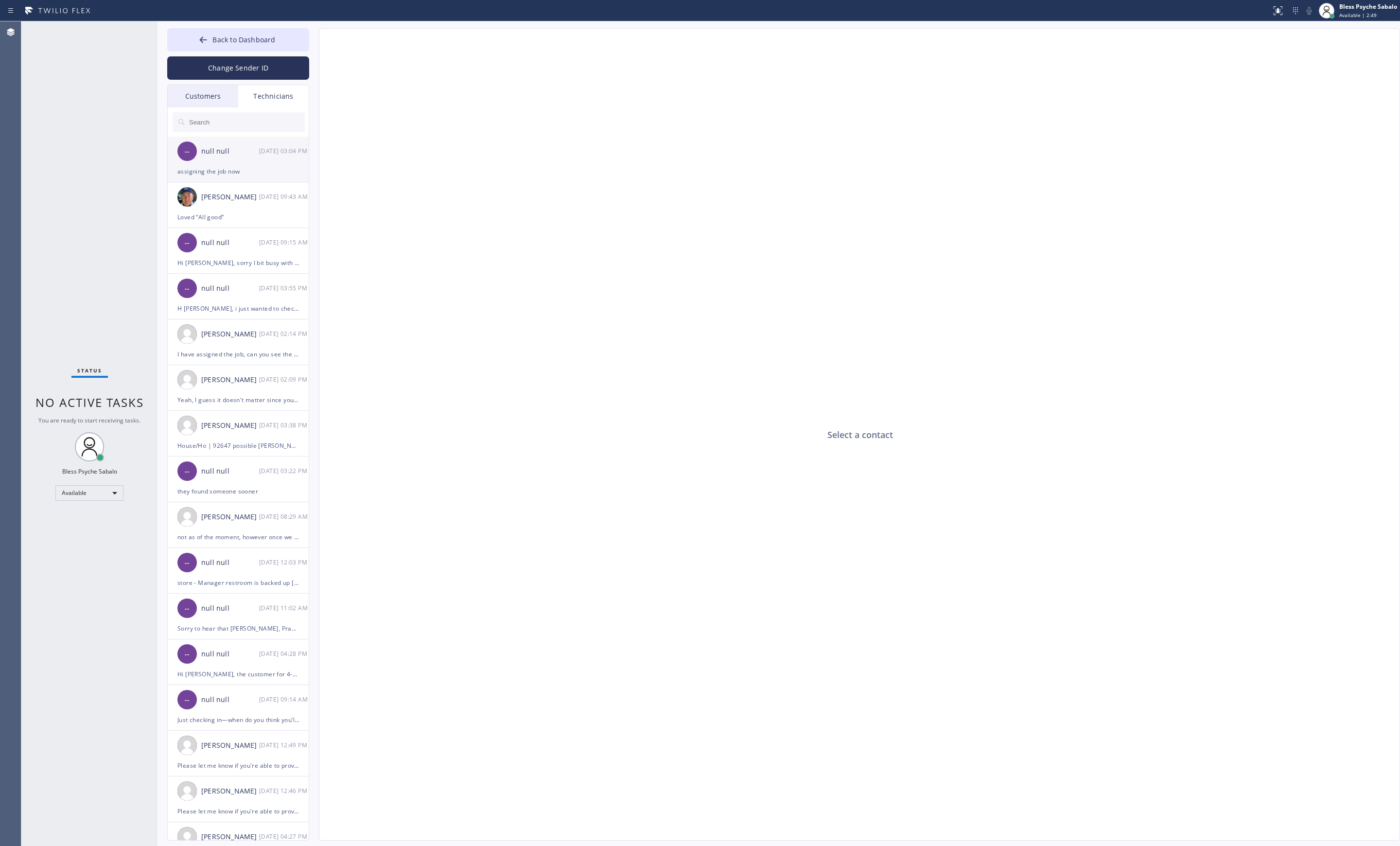
click at [255, 172] on div "assigning the job now" at bounding box center [238, 171] width 121 height 11
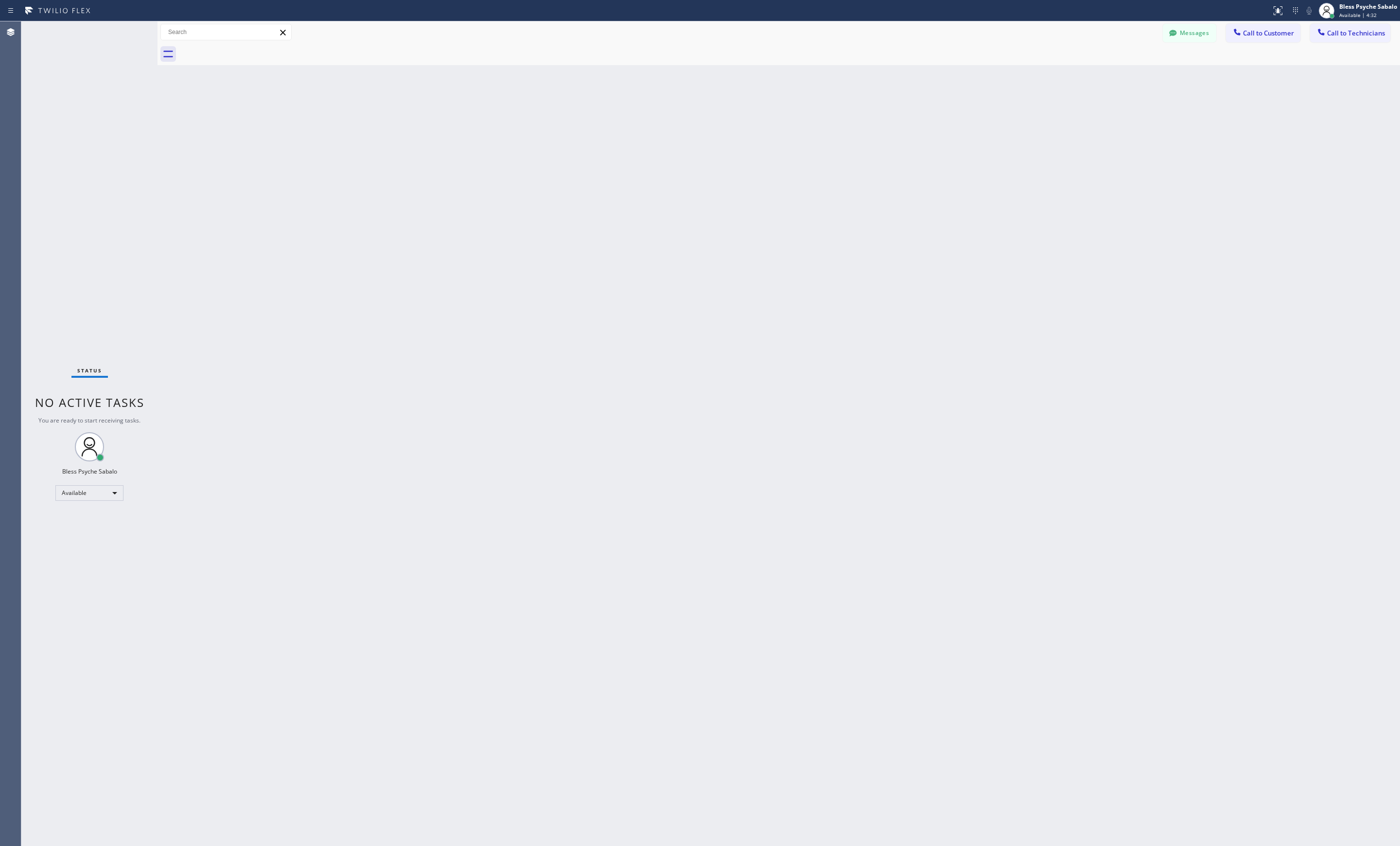
click at [719, 244] on div "Back to Dashboard Change Sender ID Customers Technicians AM [PERSON_NAME] [DATE…" at bounding box center [779, 433] width 1243 height 824
click at [1184, 34] on button "Messages" at bounding box center [1189, 33] width 54 height 19
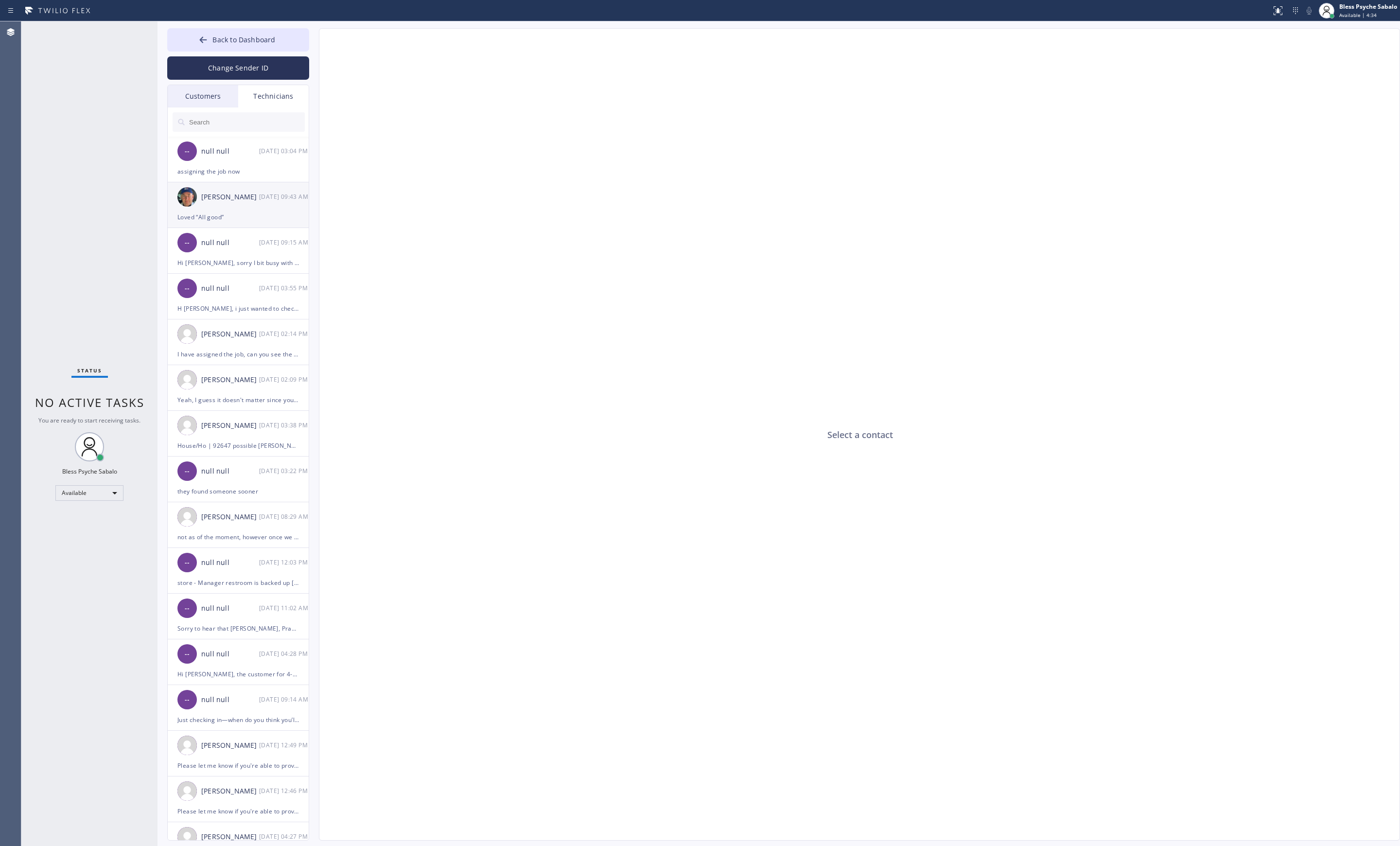
click at [262, 199] on div "[DATE] 09:43 AM" at bounding box center [284, 196] width 50 height 11
click at [250, 173] on div "assigning the job now" at bounding box center [238, 171] width 121 height 11
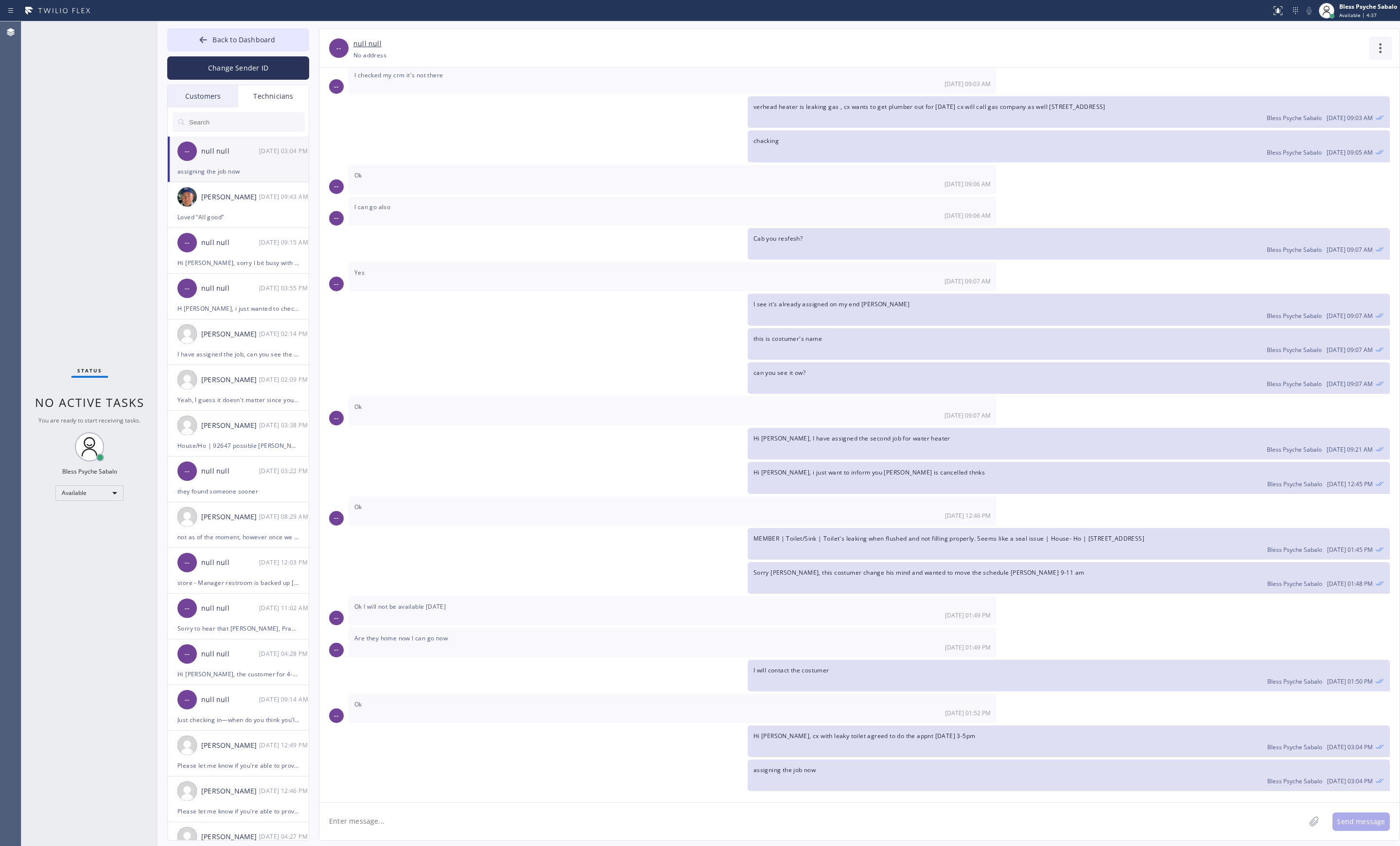
click at [1375, 52] on icon at bounding box center [1379, 48] width 23 height 23
click at [1338, 94] on li "Call to Technician" at bounding box center [1321, 100] width 141 height 26
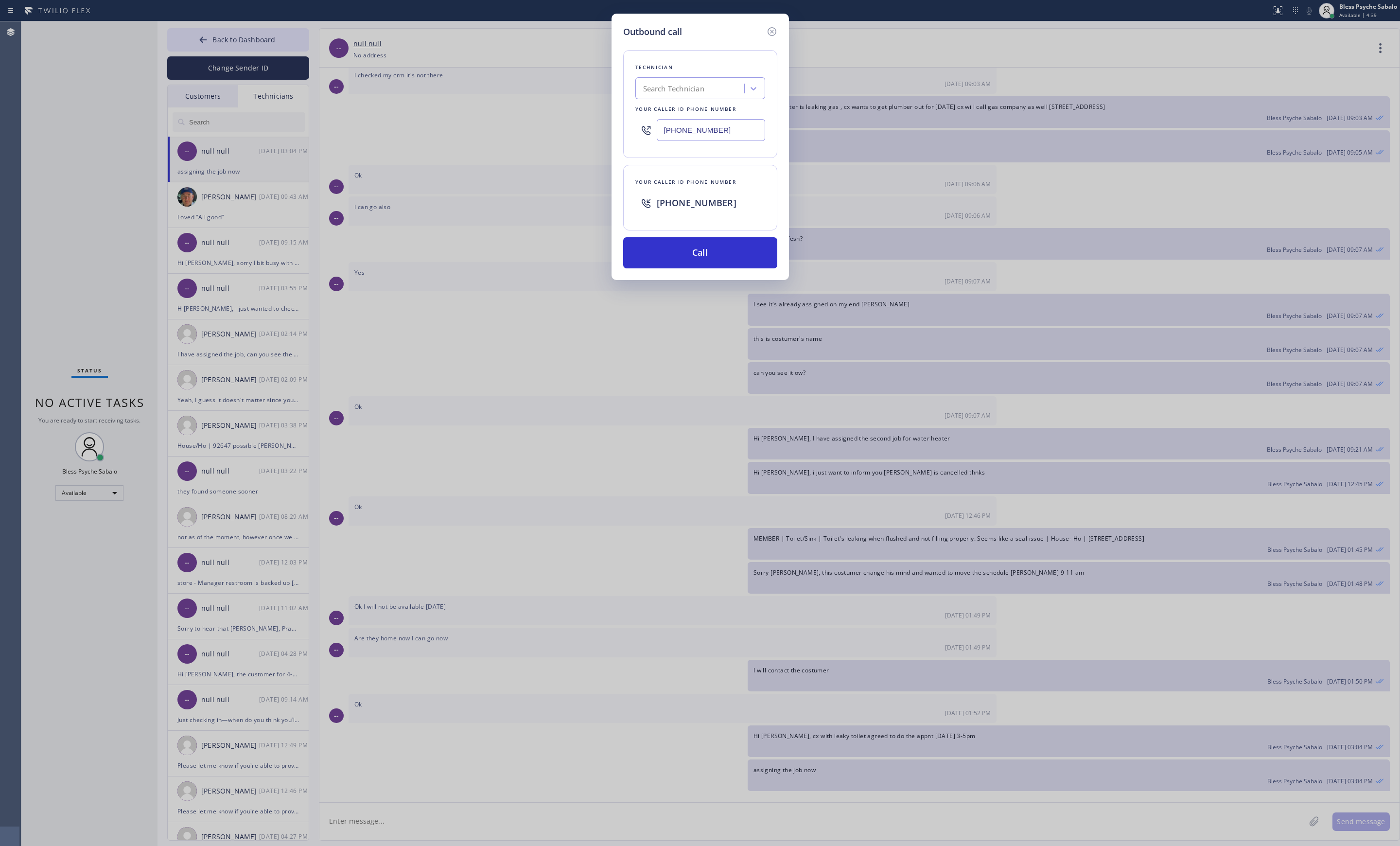
click at [1119, 209] on div "Outbound call Technician Search Technician Your caller id phone number [PHONE_N…" at bounding box center [700, 423] width 1400 height 846
click at [730, 255] on button "Call" at bounding box center [700, 253] width 154 height 31
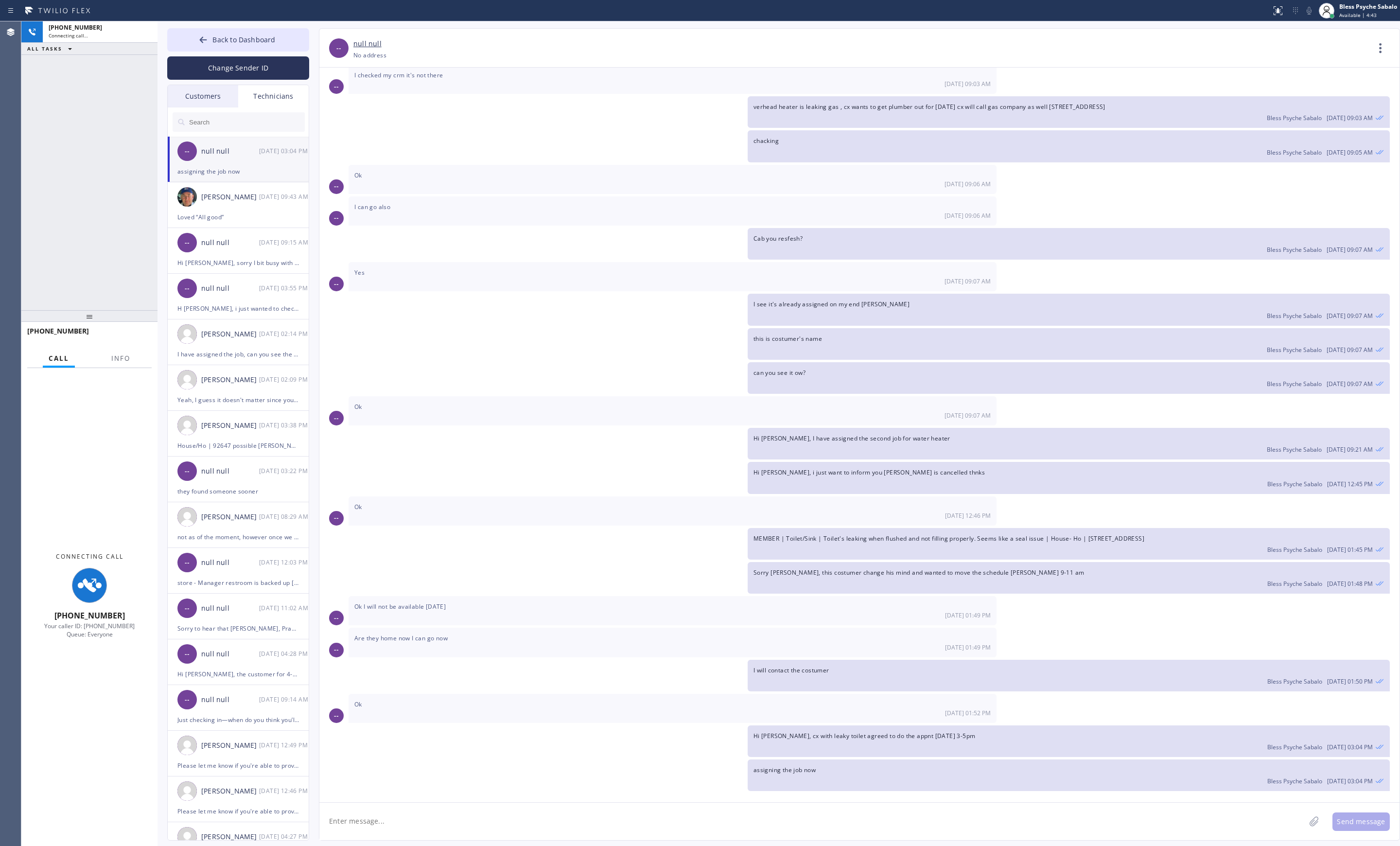
click at [254, 170] on div "assigning the job now" at bounding box center [238, 171] width 121 height 11
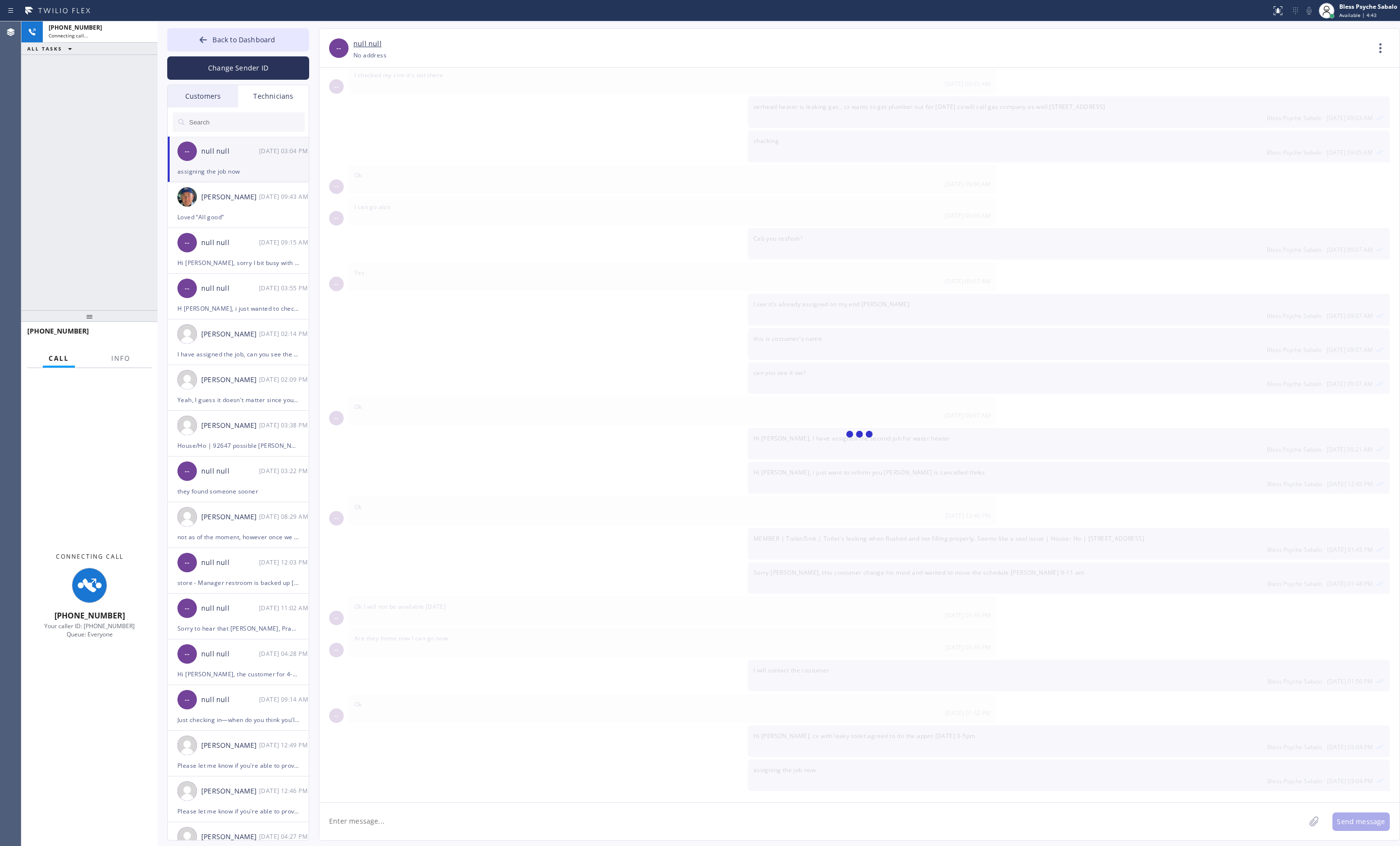
click at [254, 170] on div "assigning the job now" at bounding box center [238, 171] width 121 height 11
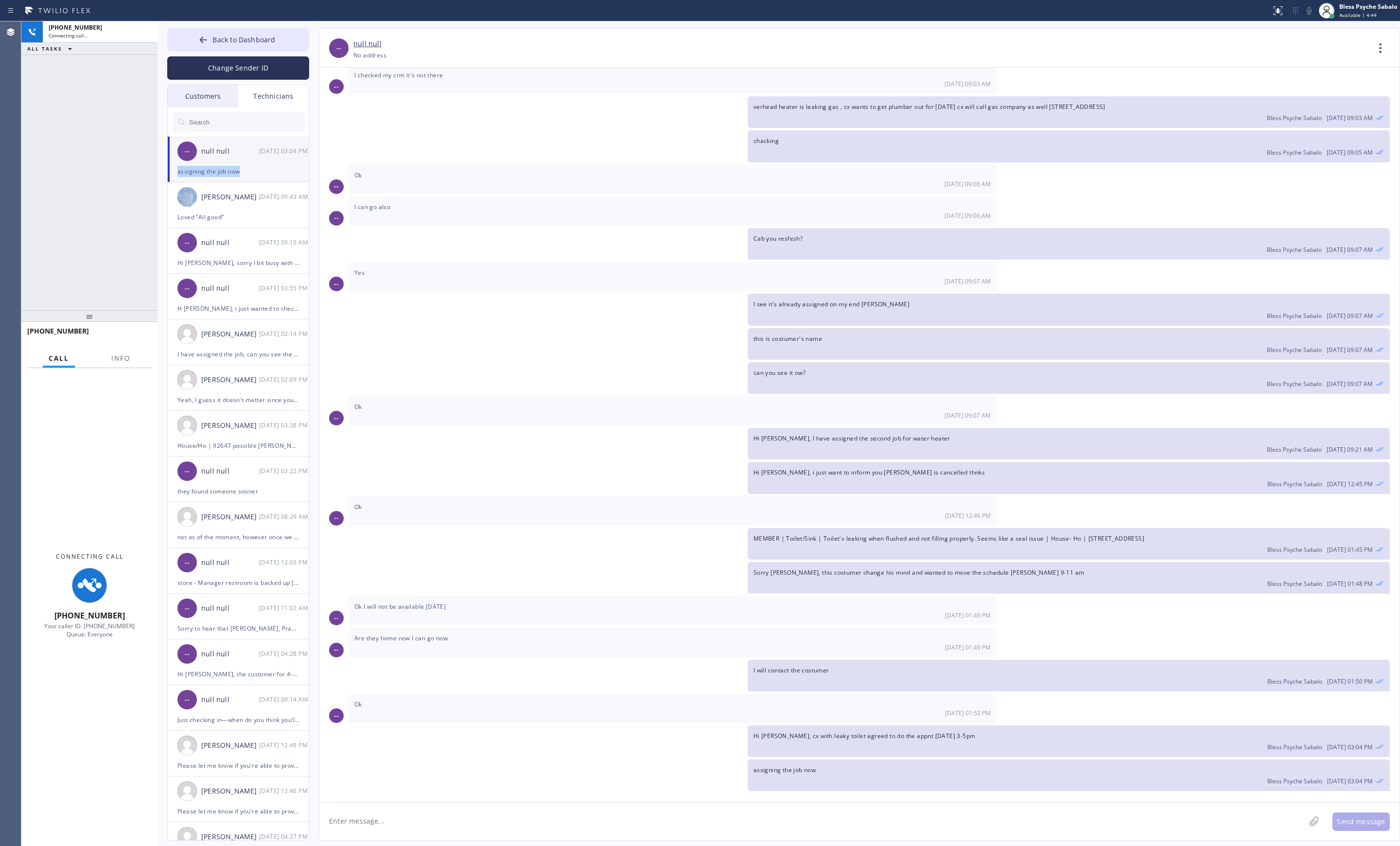
click at [1378, 58] on icon at bounding box center [1379, 48] width 23 height 23
click at [1293, 77] on li "Contact Full Information" at bounding box center [1321, 74] width 141 height 26
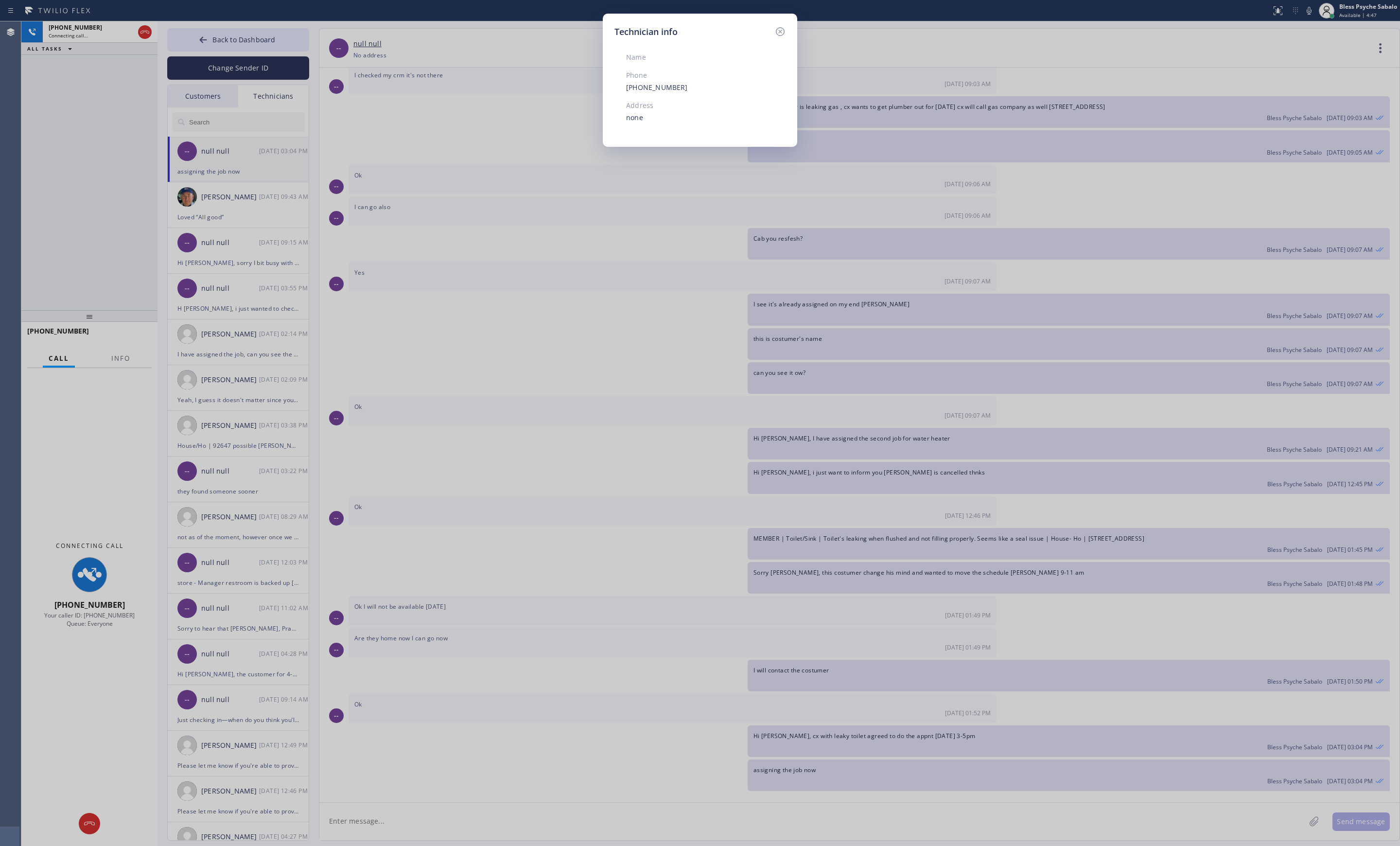
click at [788, 31] on div "Technician info Name Phone [PHONE_NUMBER] Address none" at bounding box center [699, 80] width 194 height 133
click at [785, 30] on icon at bounding box center [780, 32] width 12 height 12
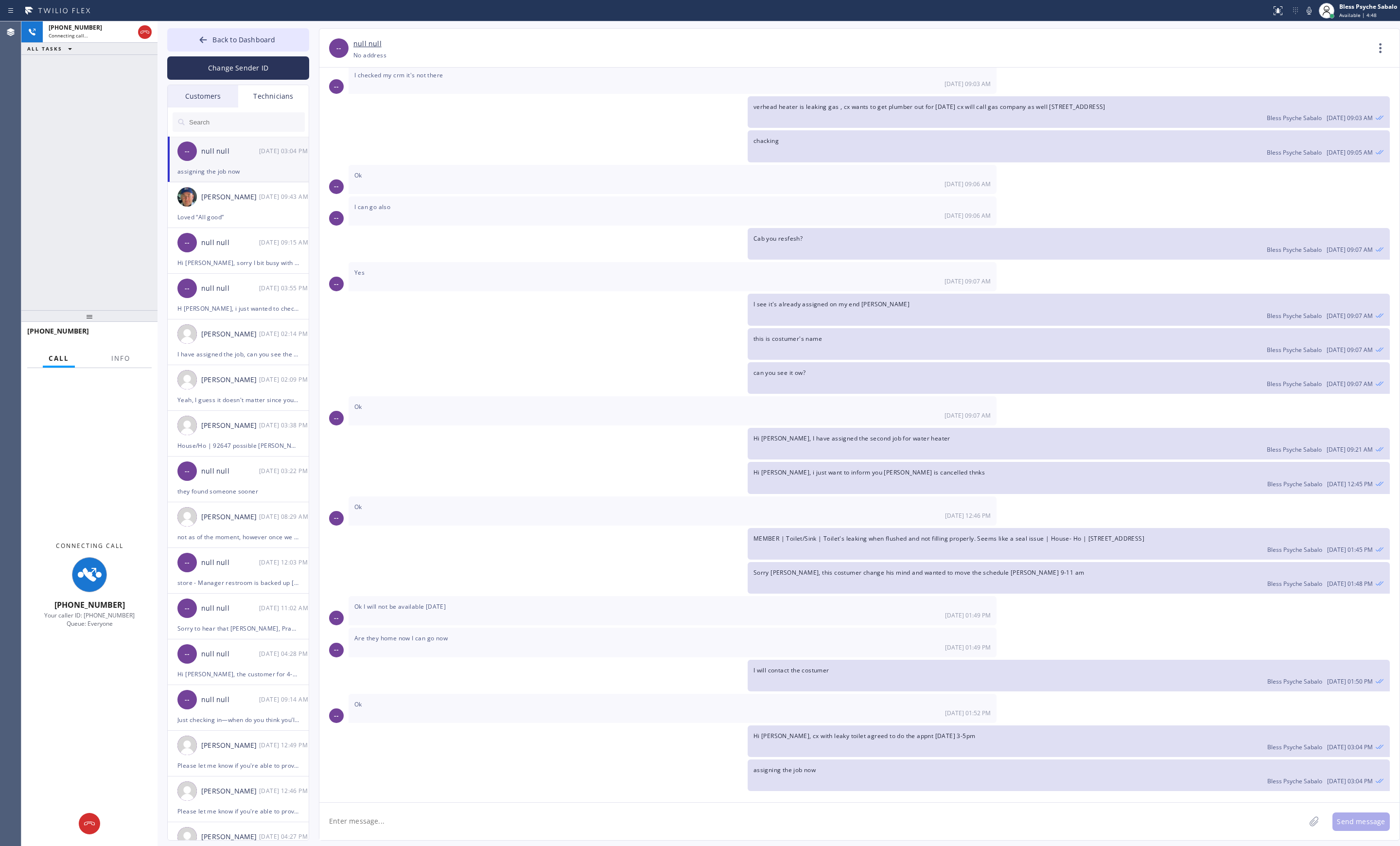
click at [809, 93] on div "-- null null [PHONE_NUMBER] Choose phone number [PHONE_NUMBER] No address Conta…" at bounding box center [859, 434] width 1081 height 812
click at [16, 264] on div "Agent Desktop" at bounding box center [10, 433] width 21 height 824
click at [150, 32] on icon at bounding box center [145, 32] width 12 height 12
click at [111, 327] on div "[PHONE_NUMBER] Wrap up | 00:02 COMPLETE" at bounding box center [90, 336] width 125 height 26
click at [117, 333] on span "COMPLETE" at bounding box center [126, 335] width 33 height 7
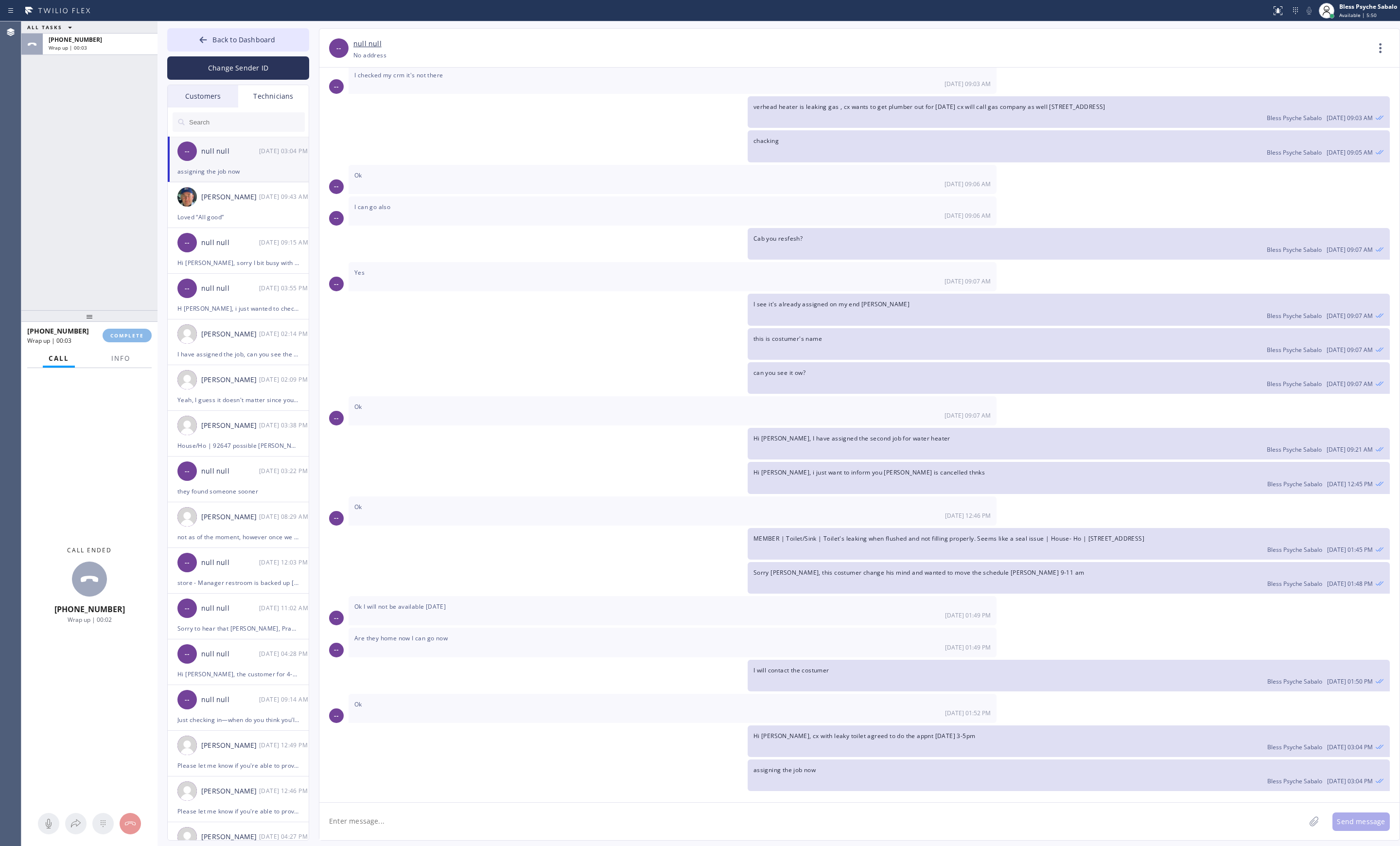
click at [125, 269] on div "ALL TASKS ALL TASKS ACTIVE TASKS TASKS IN WRAP UP [PHONE_NUMBER] Wrap up | 00:03" at bounding box center [89, 166] width 136 height 289
